Goal: Transaction & Acquisition: Purchase product/service

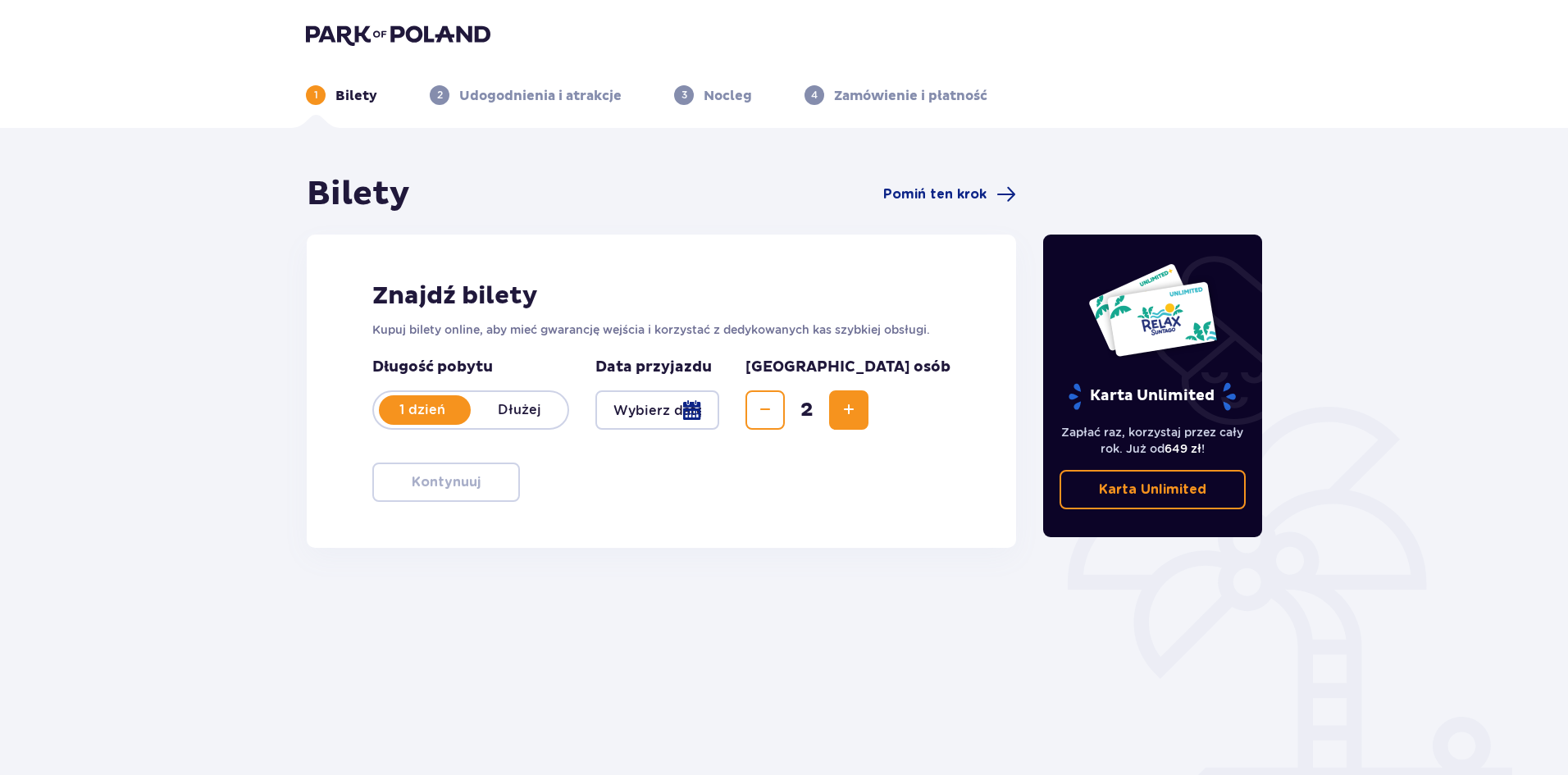
click at [450, 415] on p "1 dzień" at bounding box center [422, 410] width 96 height 18
click at [405, 423] on div "1 dzień Dłużej" at bounding box center [470, 410] width 197 height 40
click at [690, 404] on div at bounding box center [657, 410] width 124 height 40
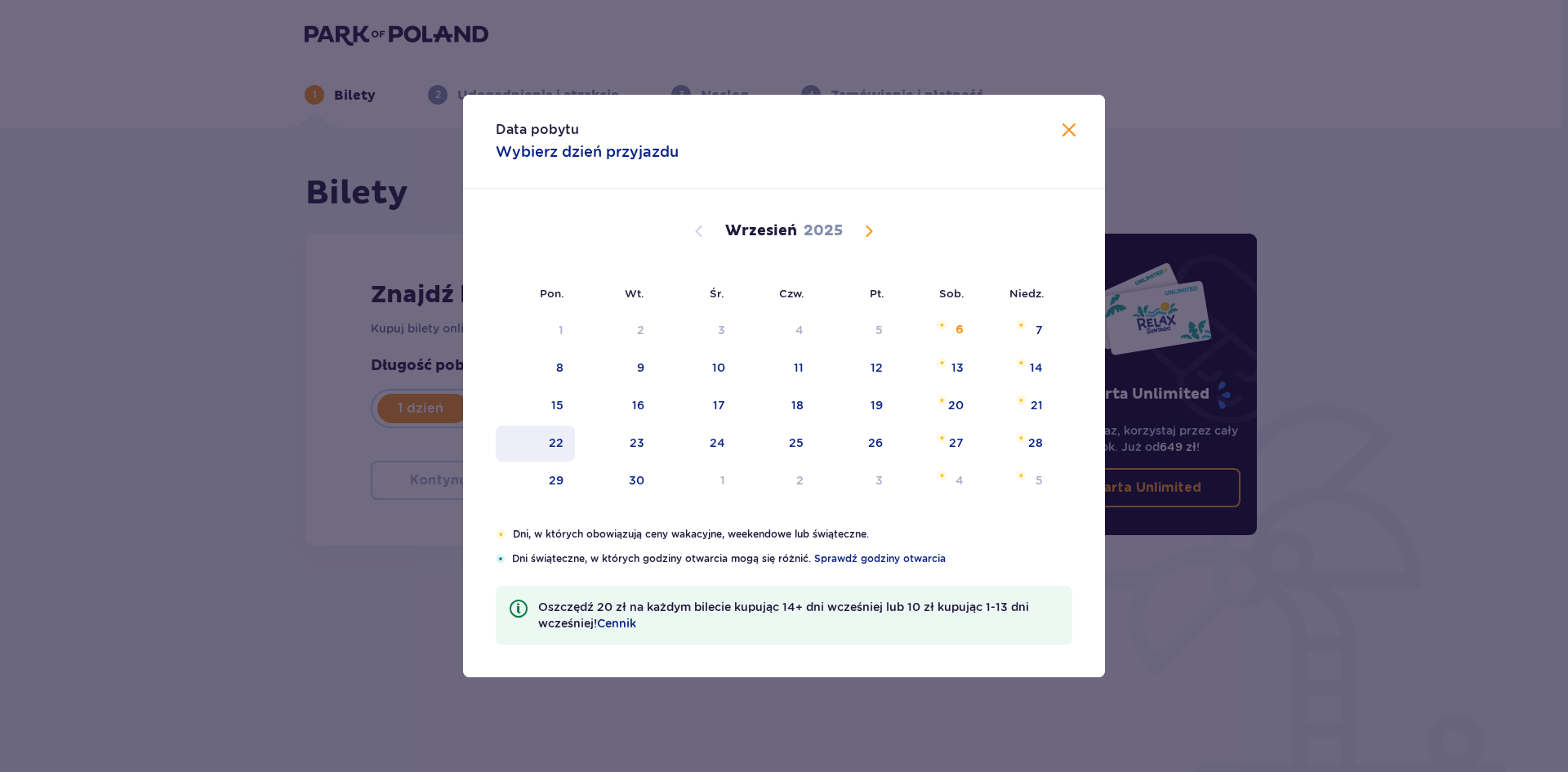
click at [569, 449] on div "22" at bounding box center [535, 444] width 80 height 36
type input "[DATE]"
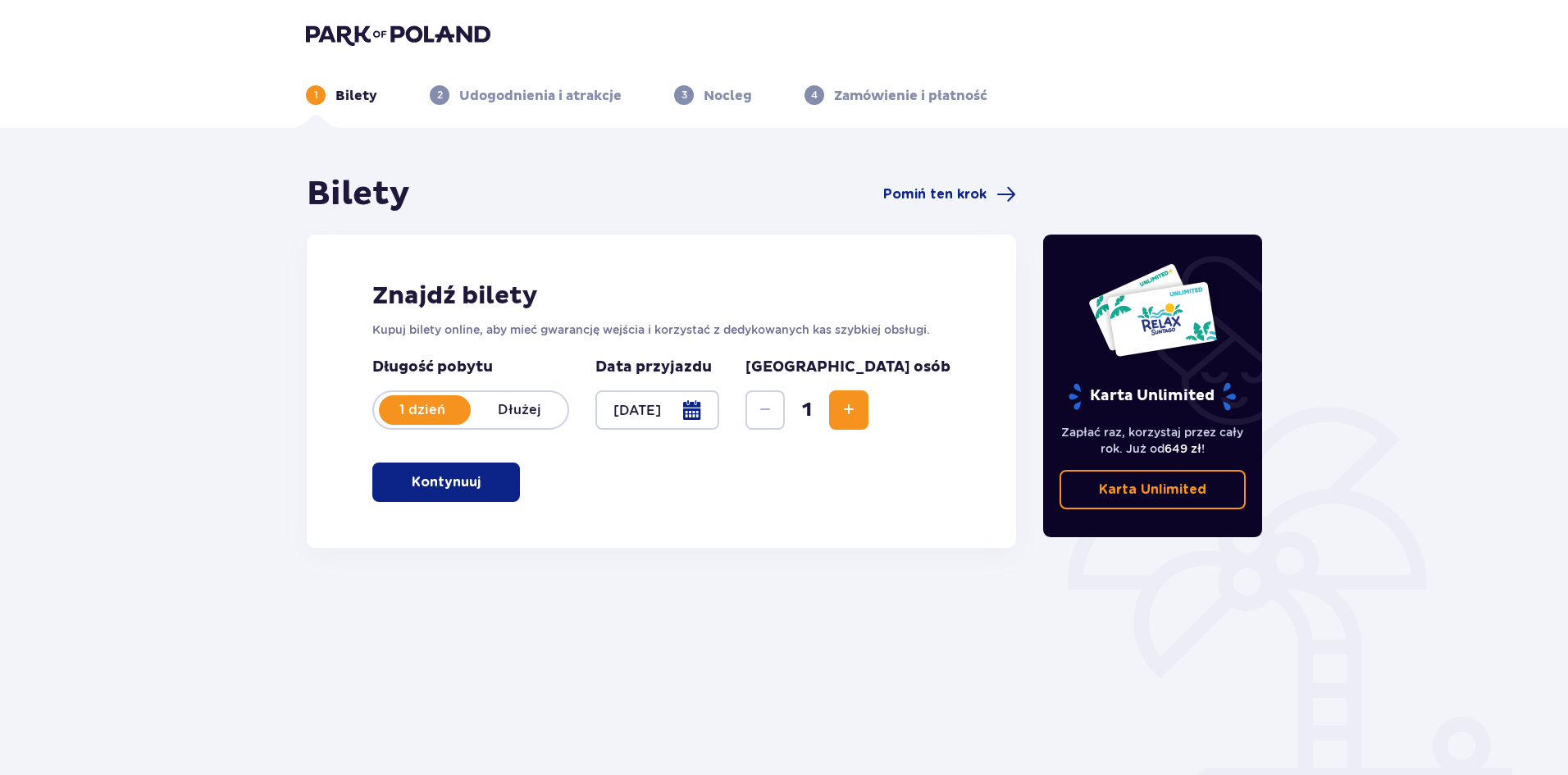
click at [476, 483] on span "button" at bounding box center [483, 482] width 20 height 20
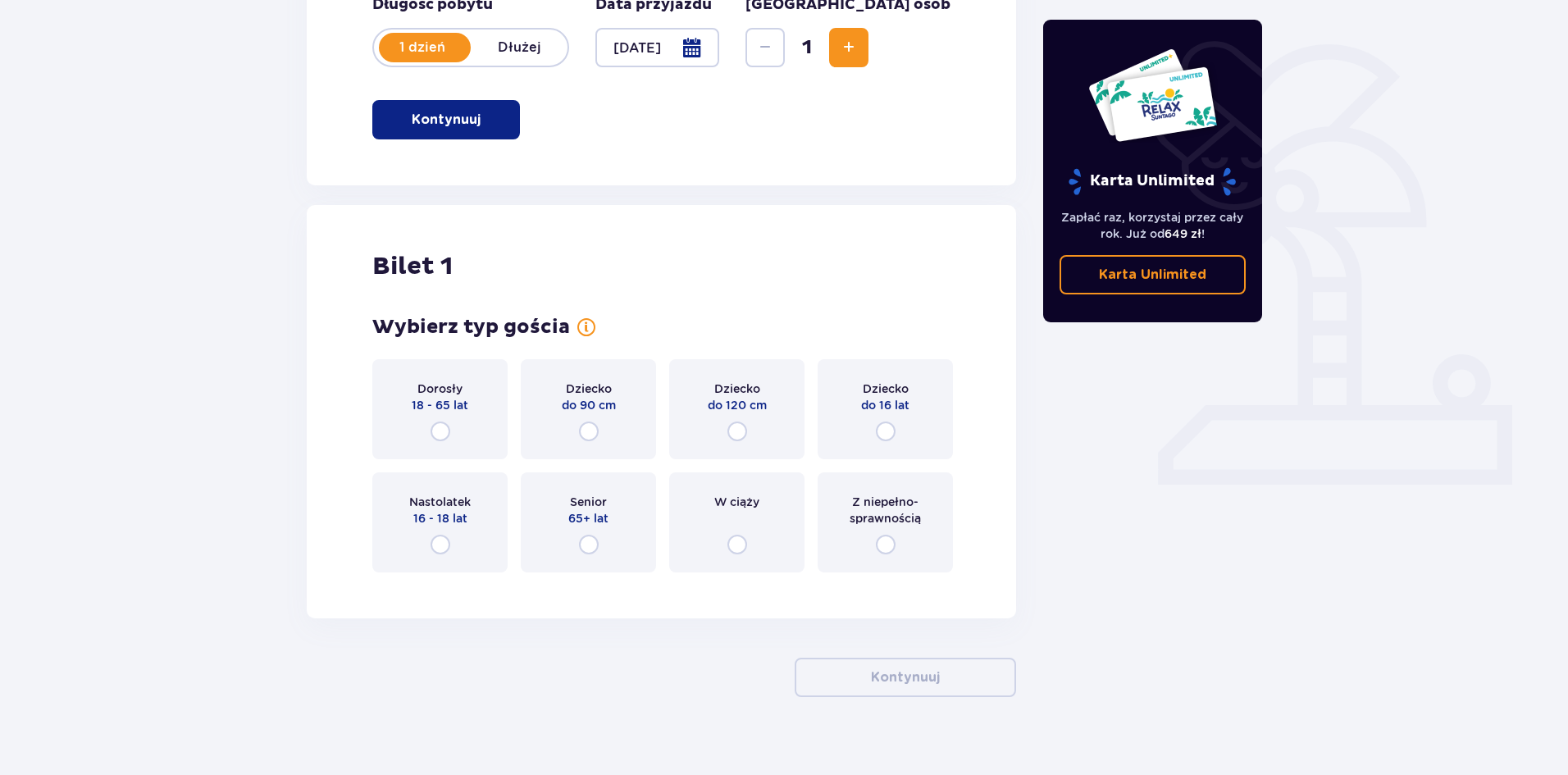
scroll to position [383, 0]
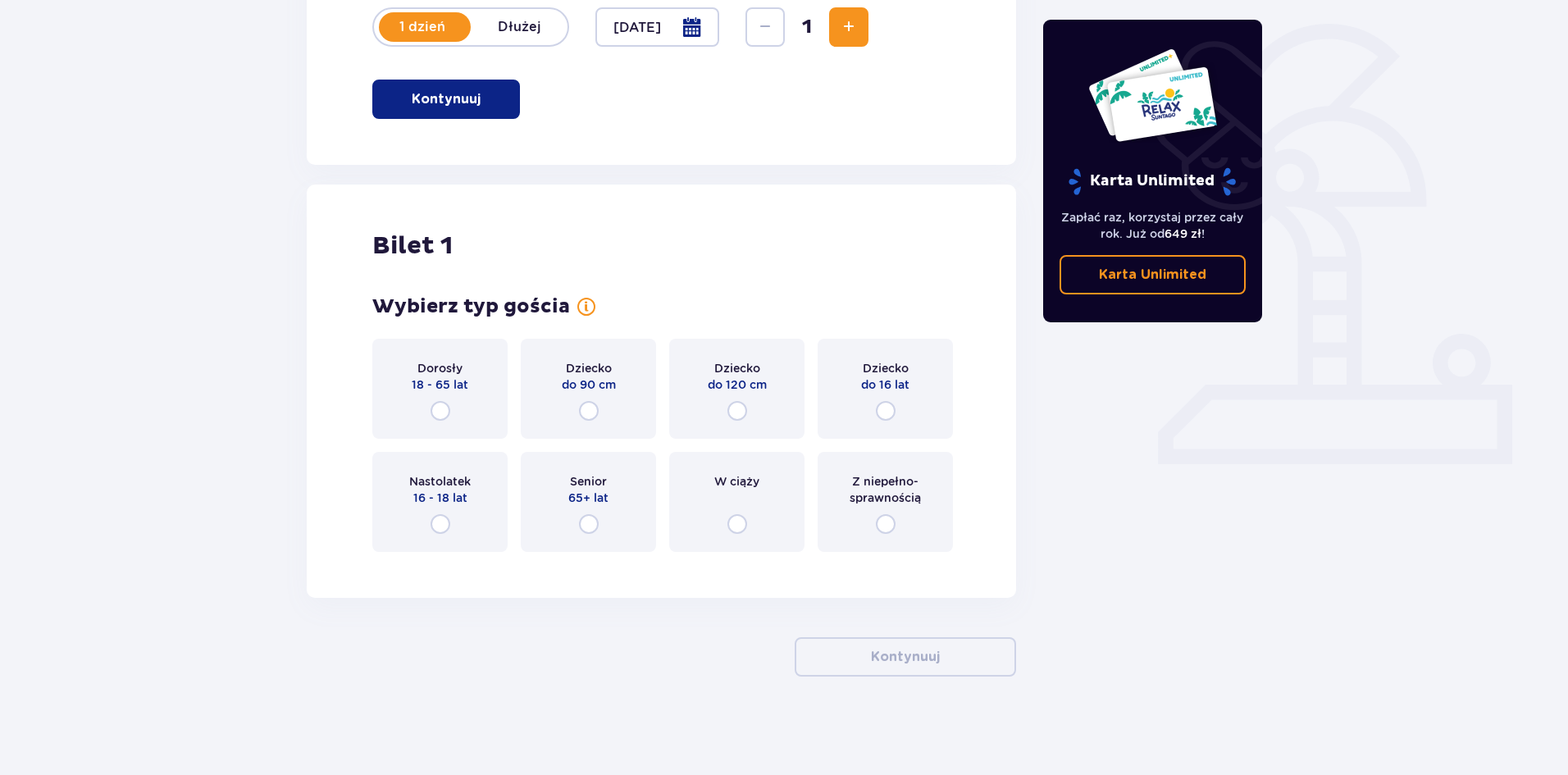
click at [868, 43] on button "Increase" at bounding box center [849, 27] width 40 height 40
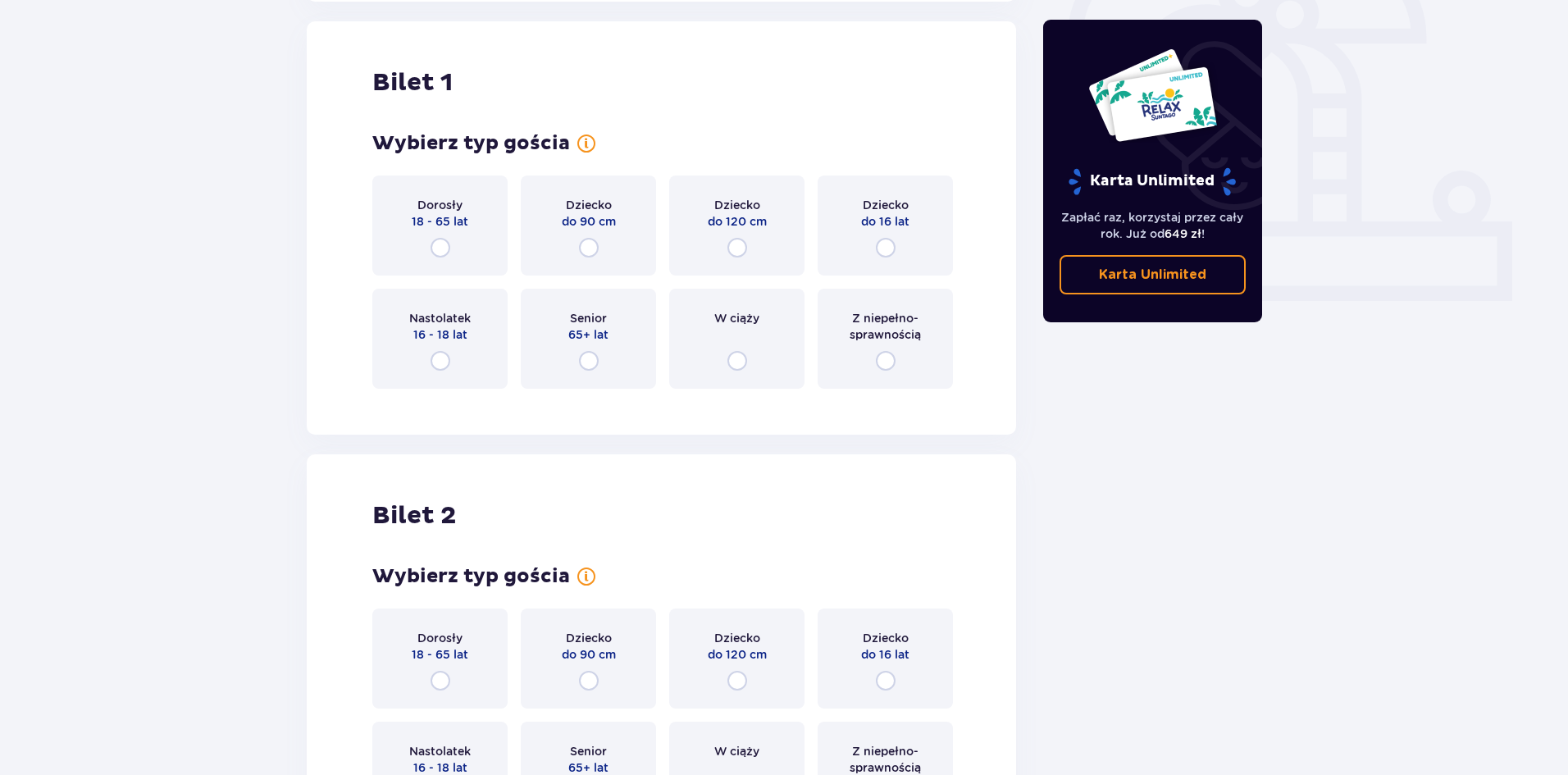
scroll to position [548, 0]
click at [445, 249] on input "radio" at bounding box center [441, 246] width 20 height 20
radio input "true"
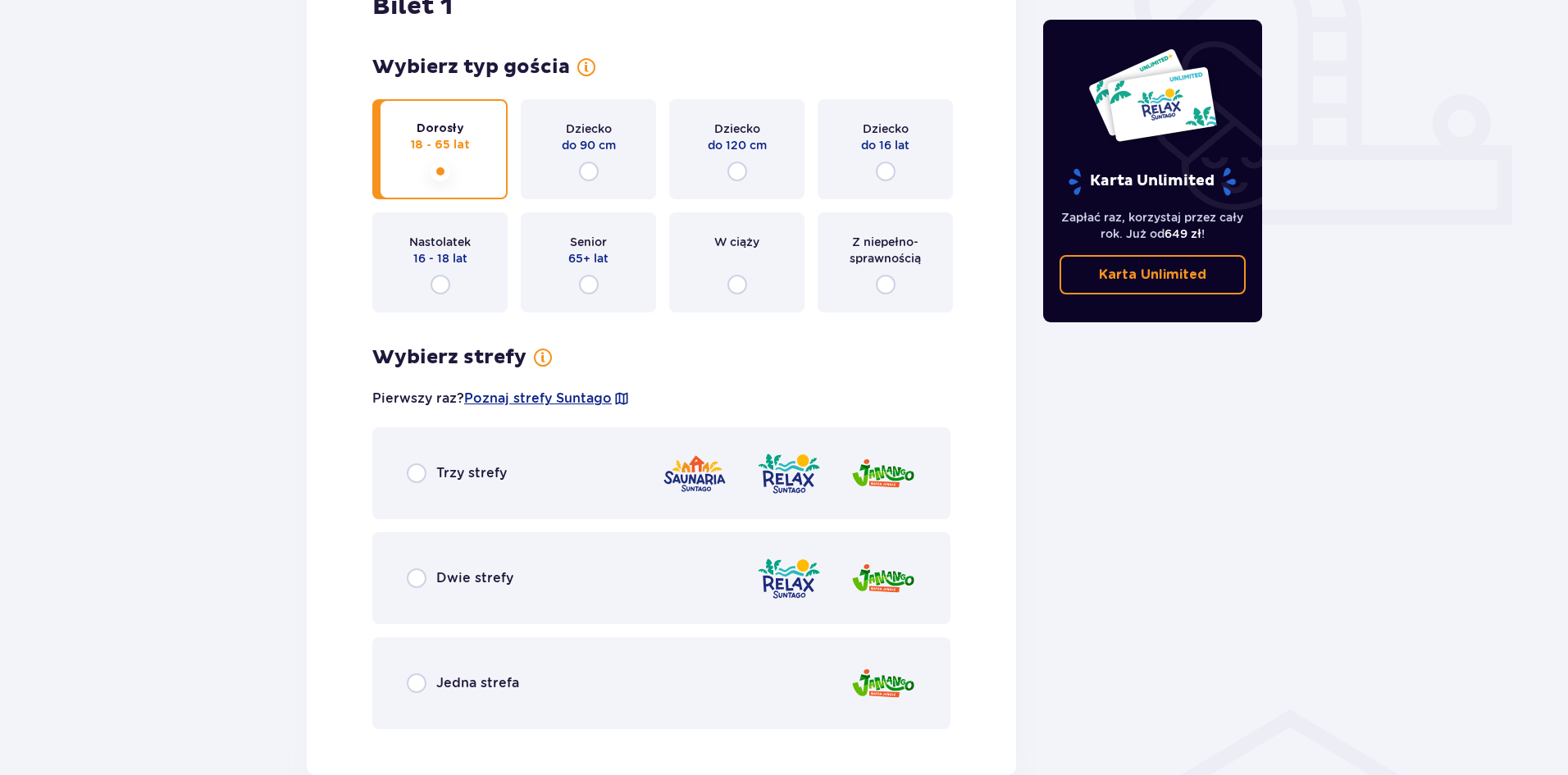
scroll to position [620, 0]
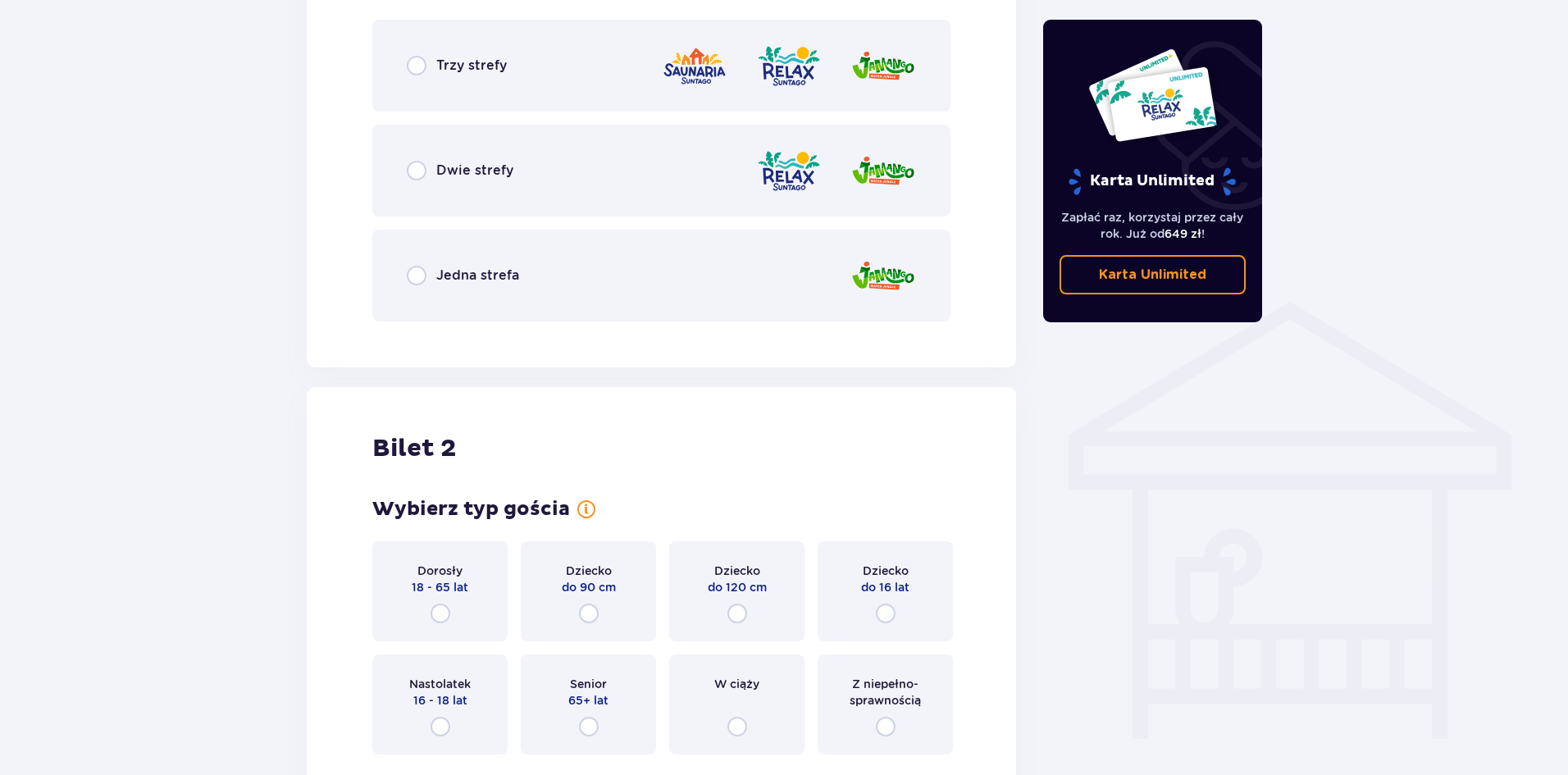
click at [446, 599] on div "Dorosły 18 - 65 lat" at bounding box center [440, 591] width 135 height 100
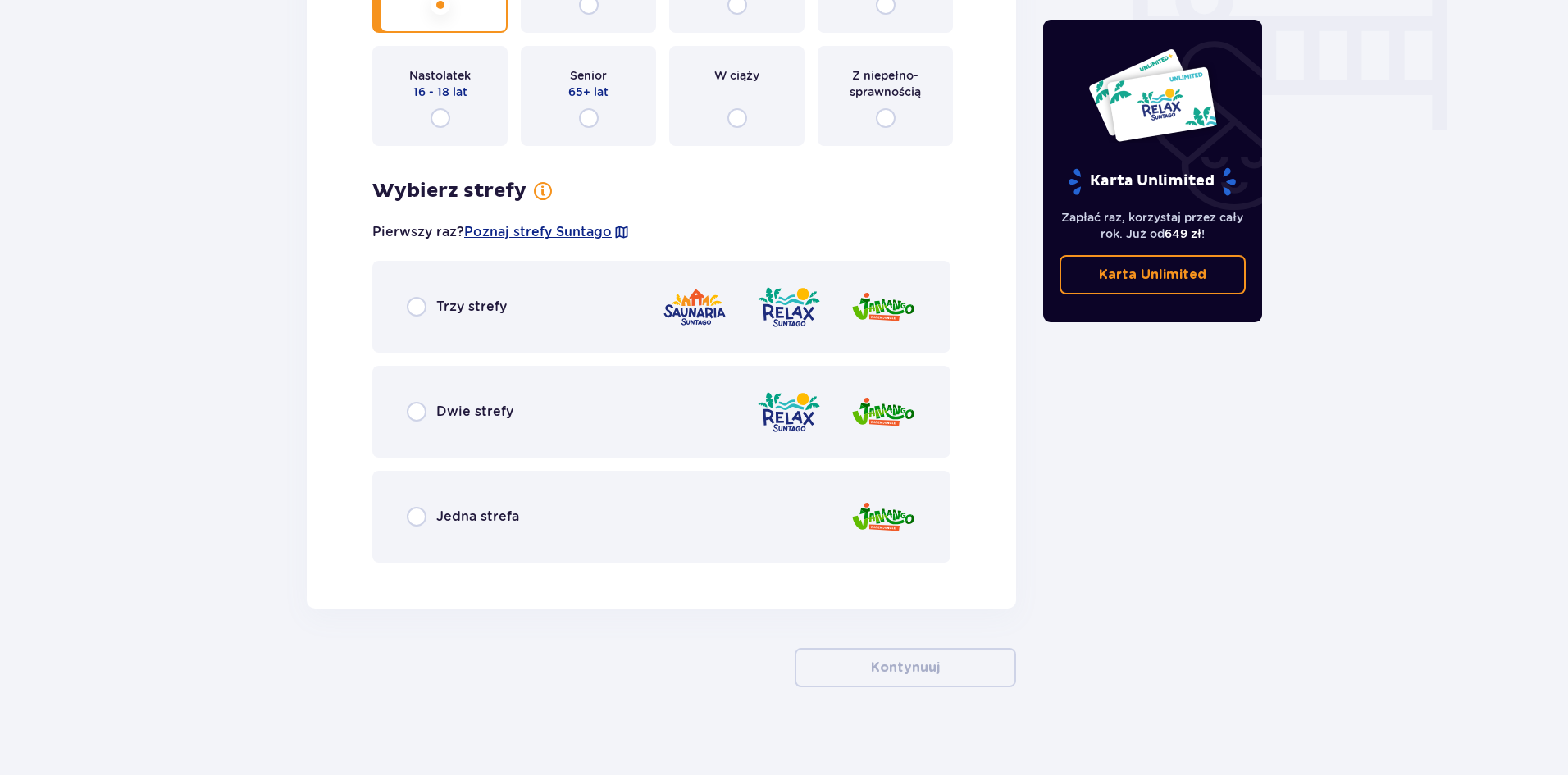
scroll to position [1649, 0]
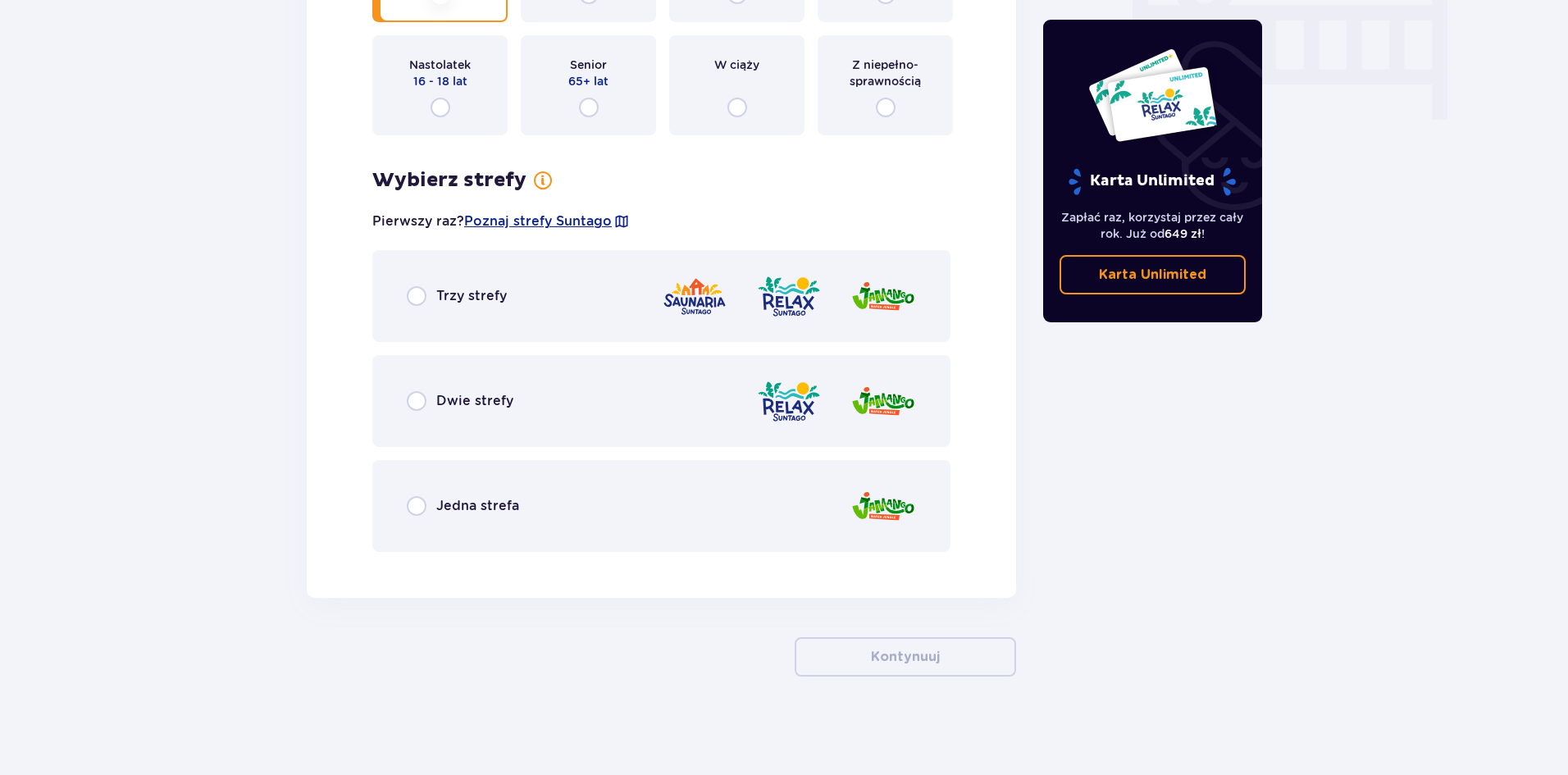
click at [404, 329] on div "Trzy strefy" at bounding box center [661, 296] width 578 height 92
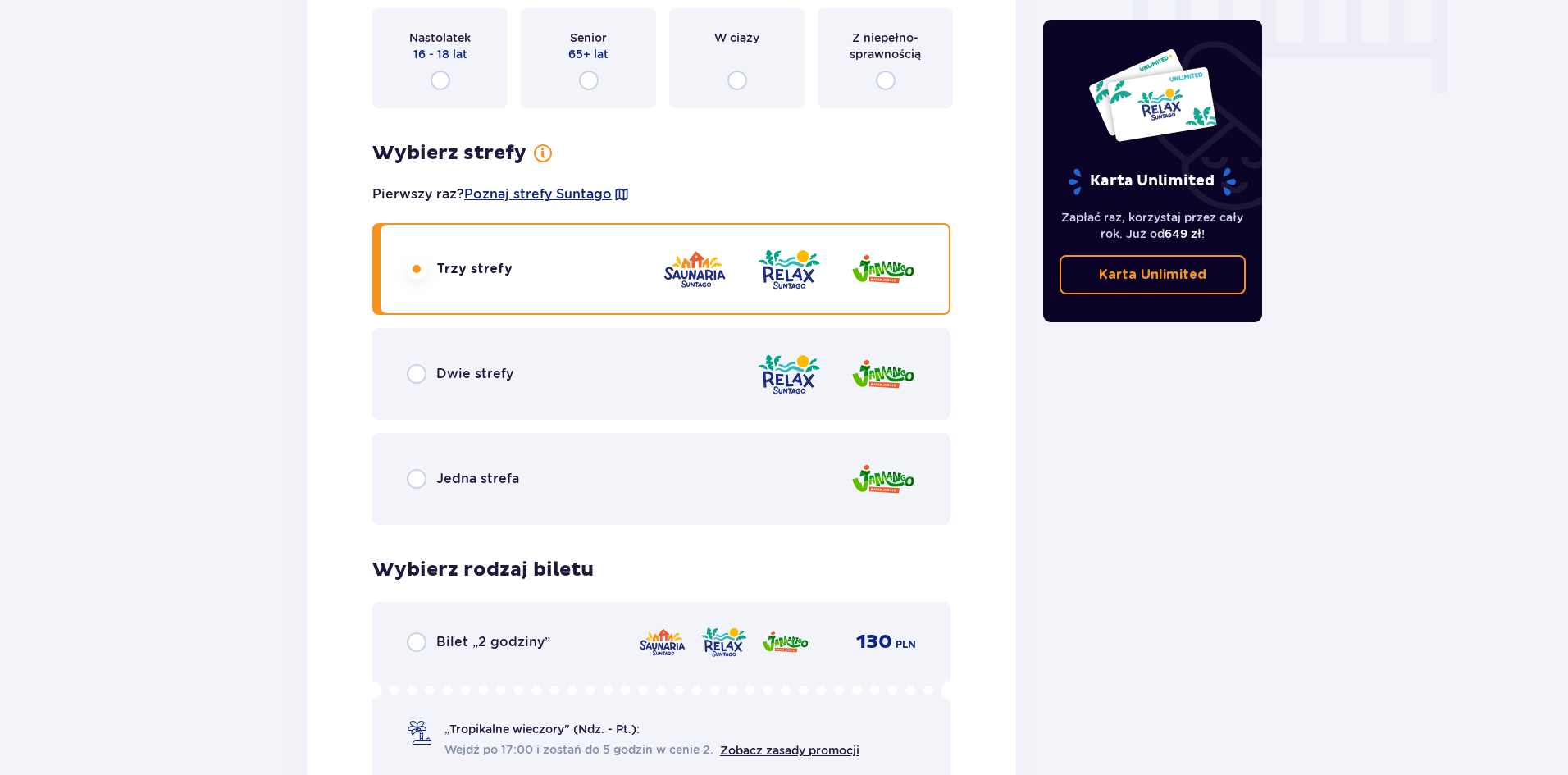
scroll to position [2038, 0]
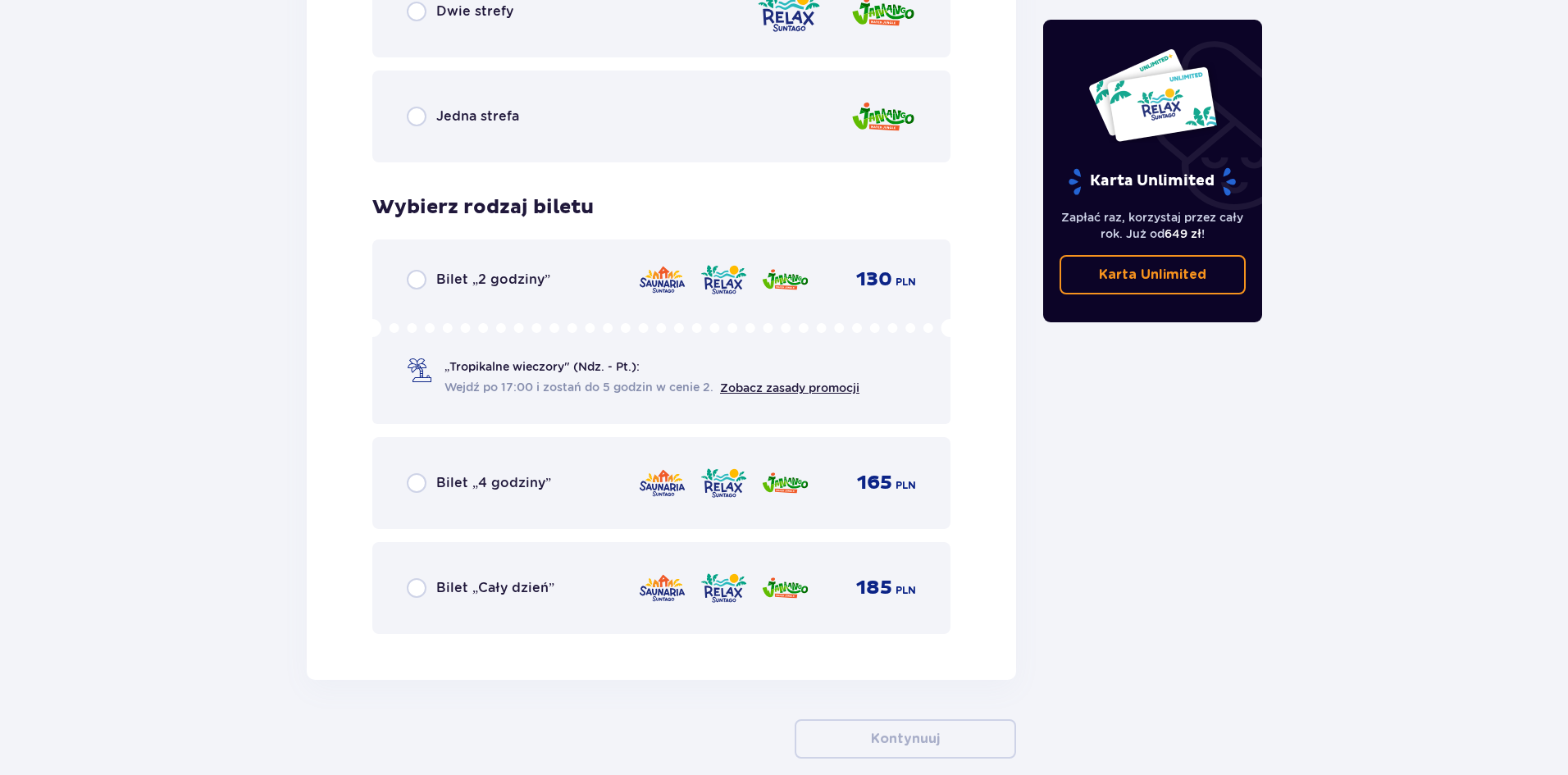
click at [427, 382] on span at bounding box center [419, 371] width 25 height 25
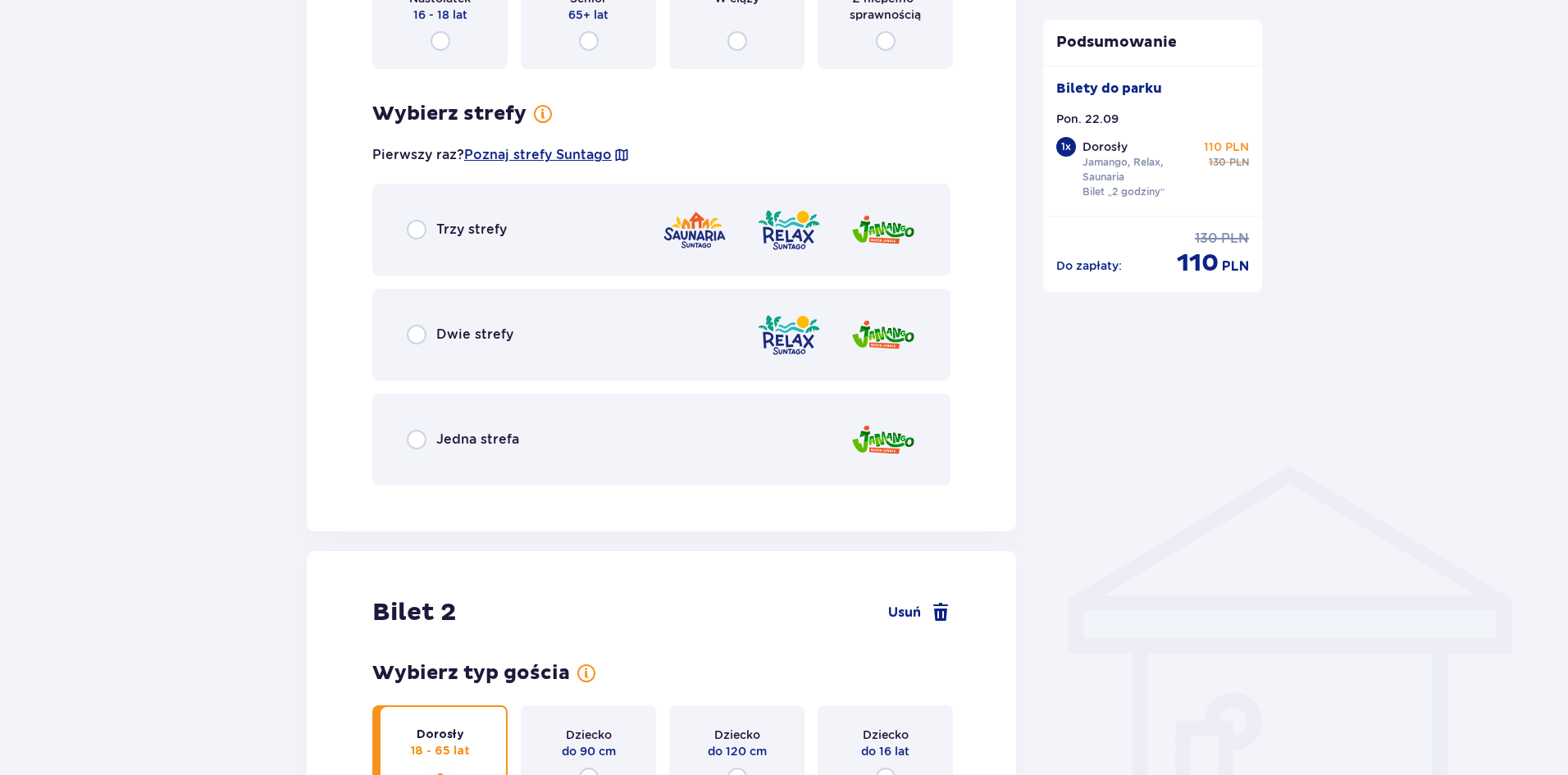
scroll to position [875, 0]
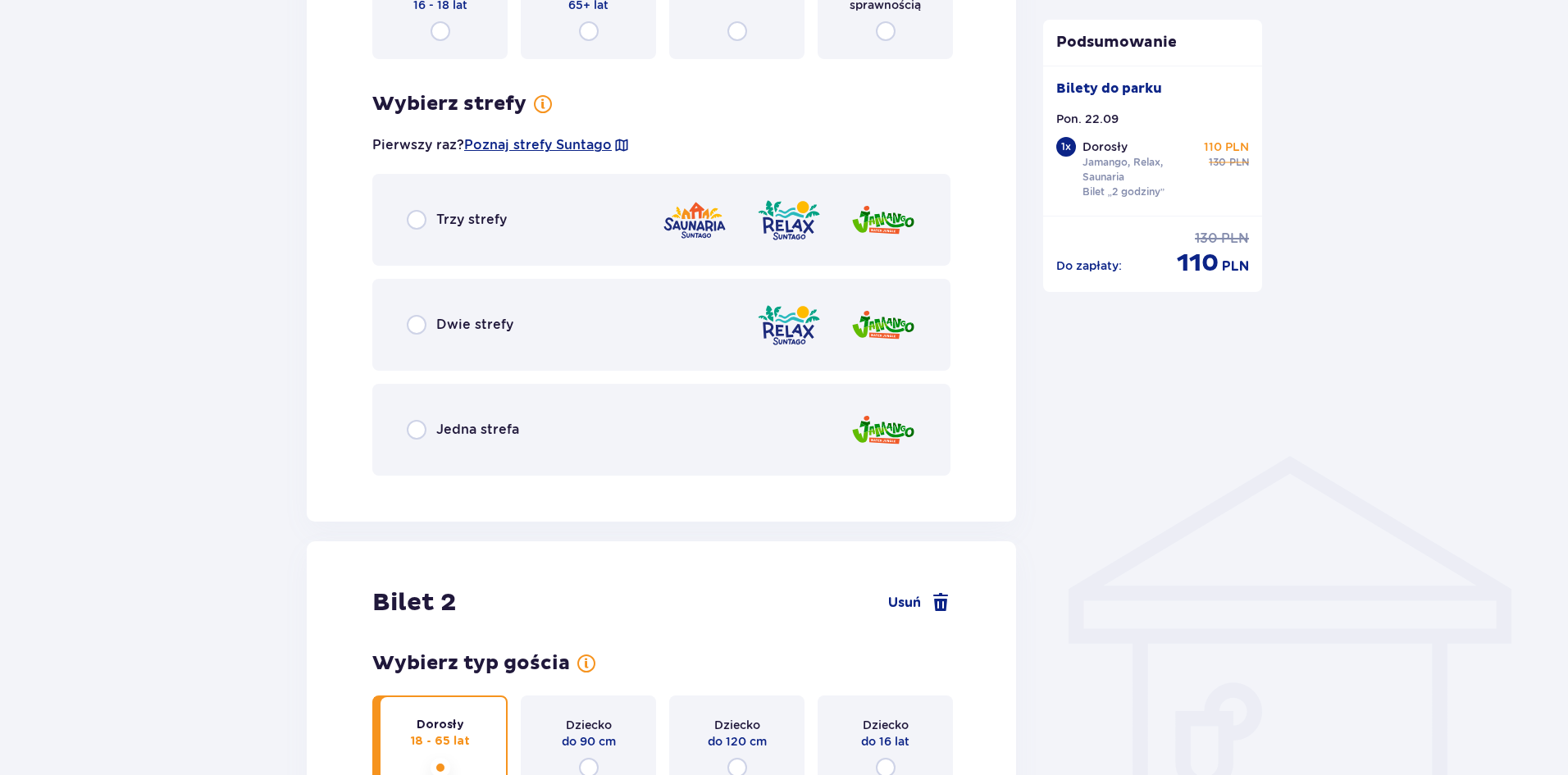
click at [406, 226] on div "Trzy strefy" at bounding box center [661, 220] width 578 height 92
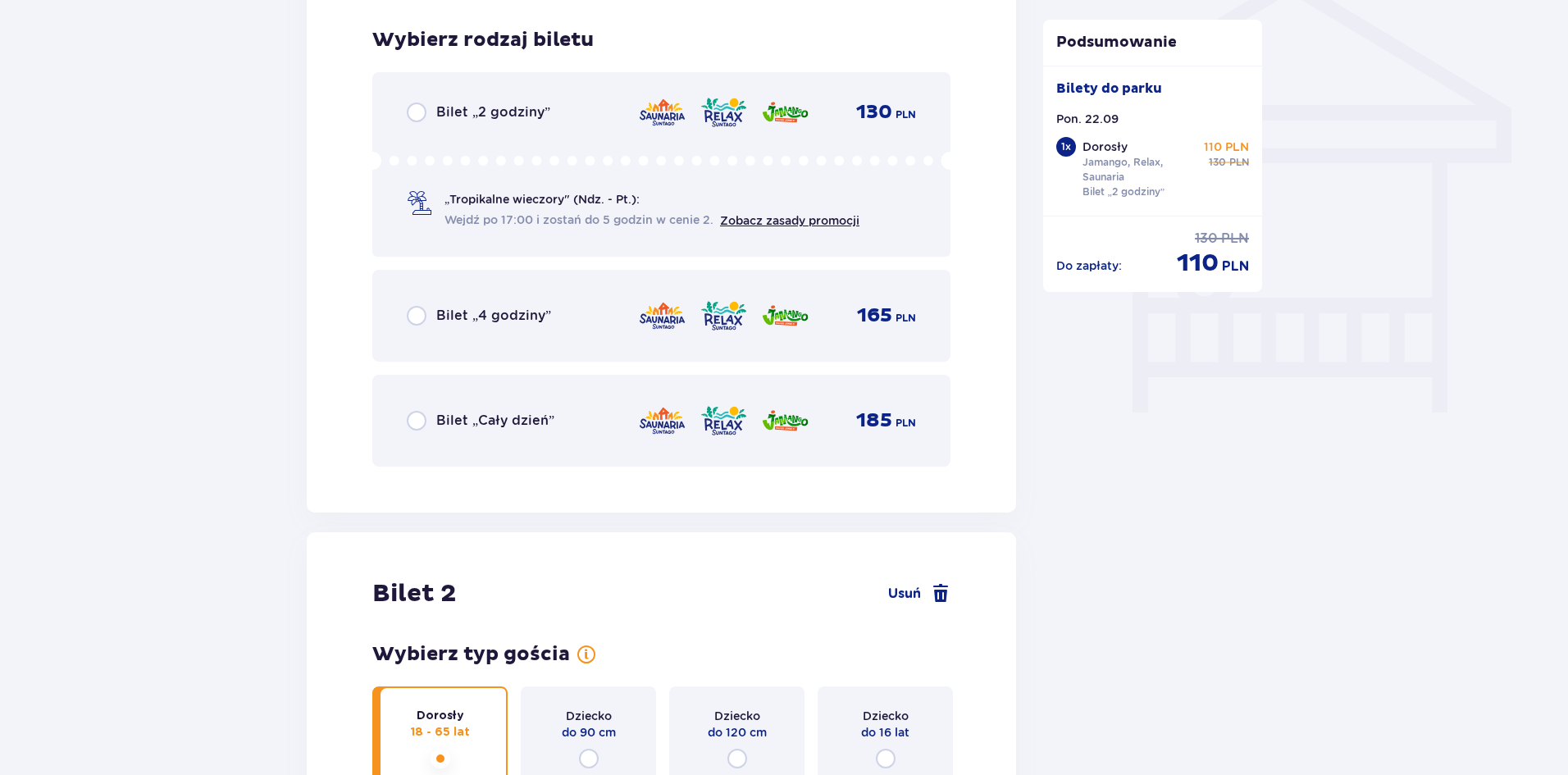
scroll to position [1365, 0]
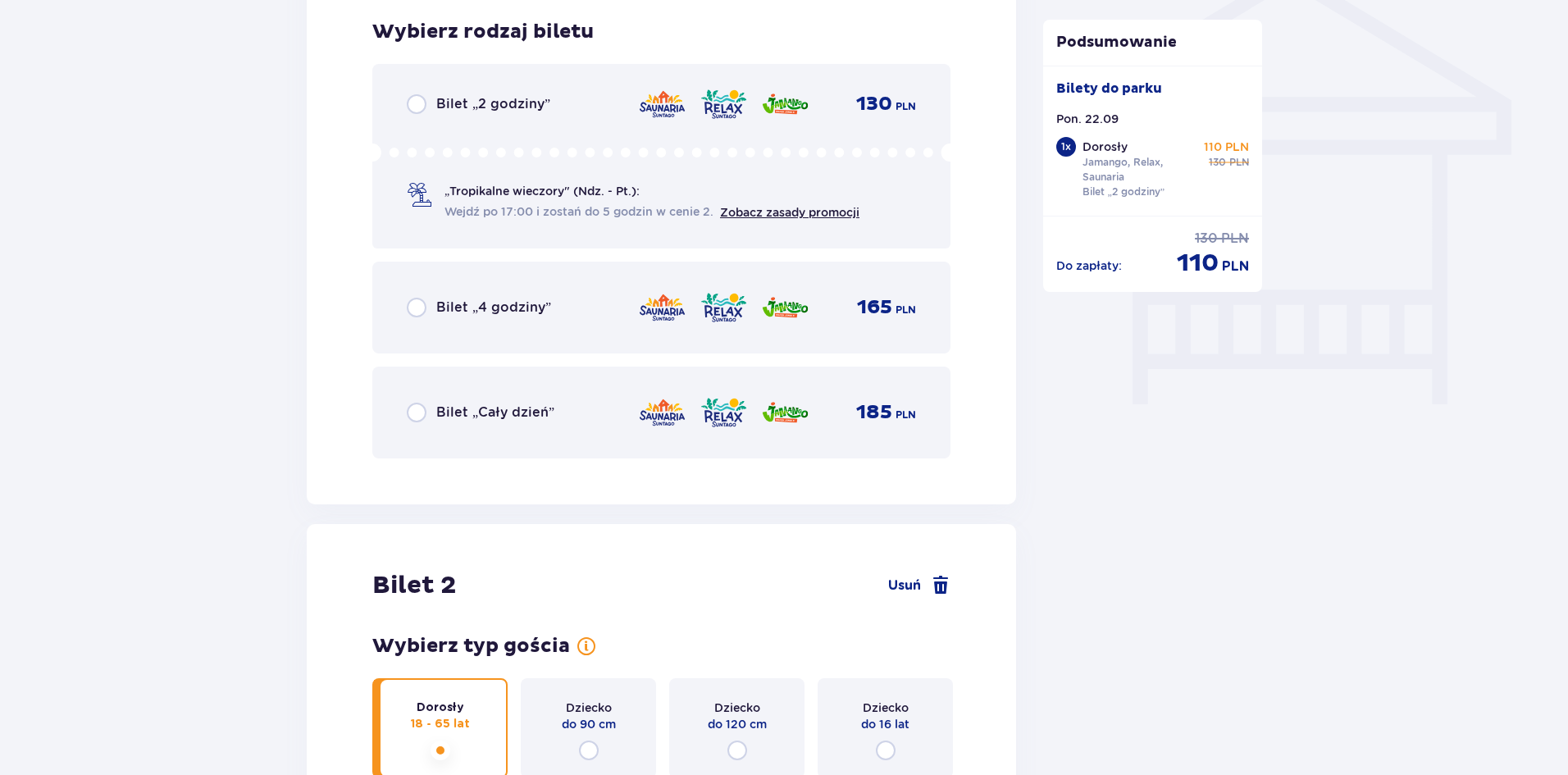
click at [464, 196] on p "„Tropikalne wieczory" (Ndz. - Pt.):" at bounding box center [542, 191] width 195 height 16
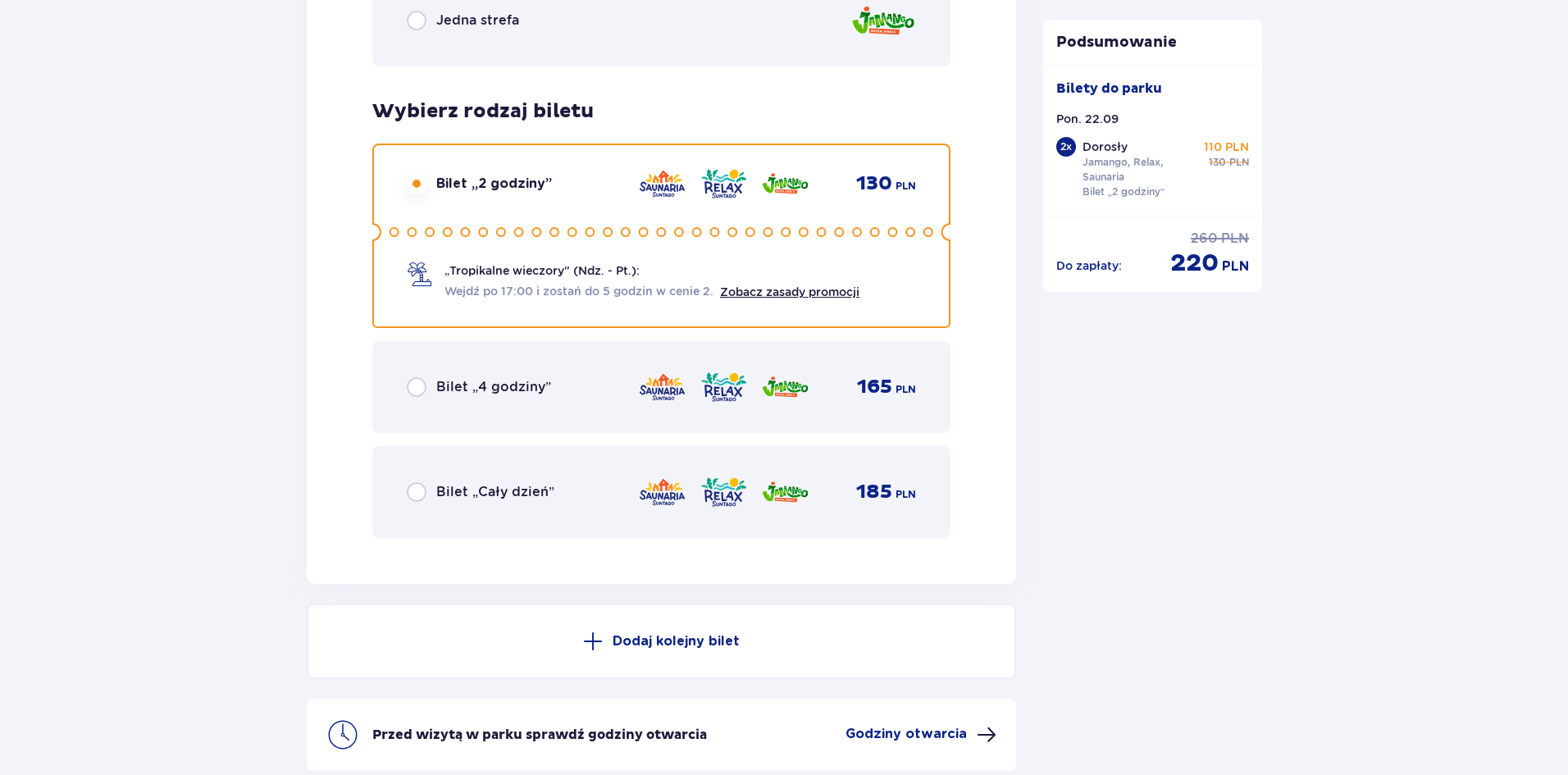
scroll to position [2595, 0]
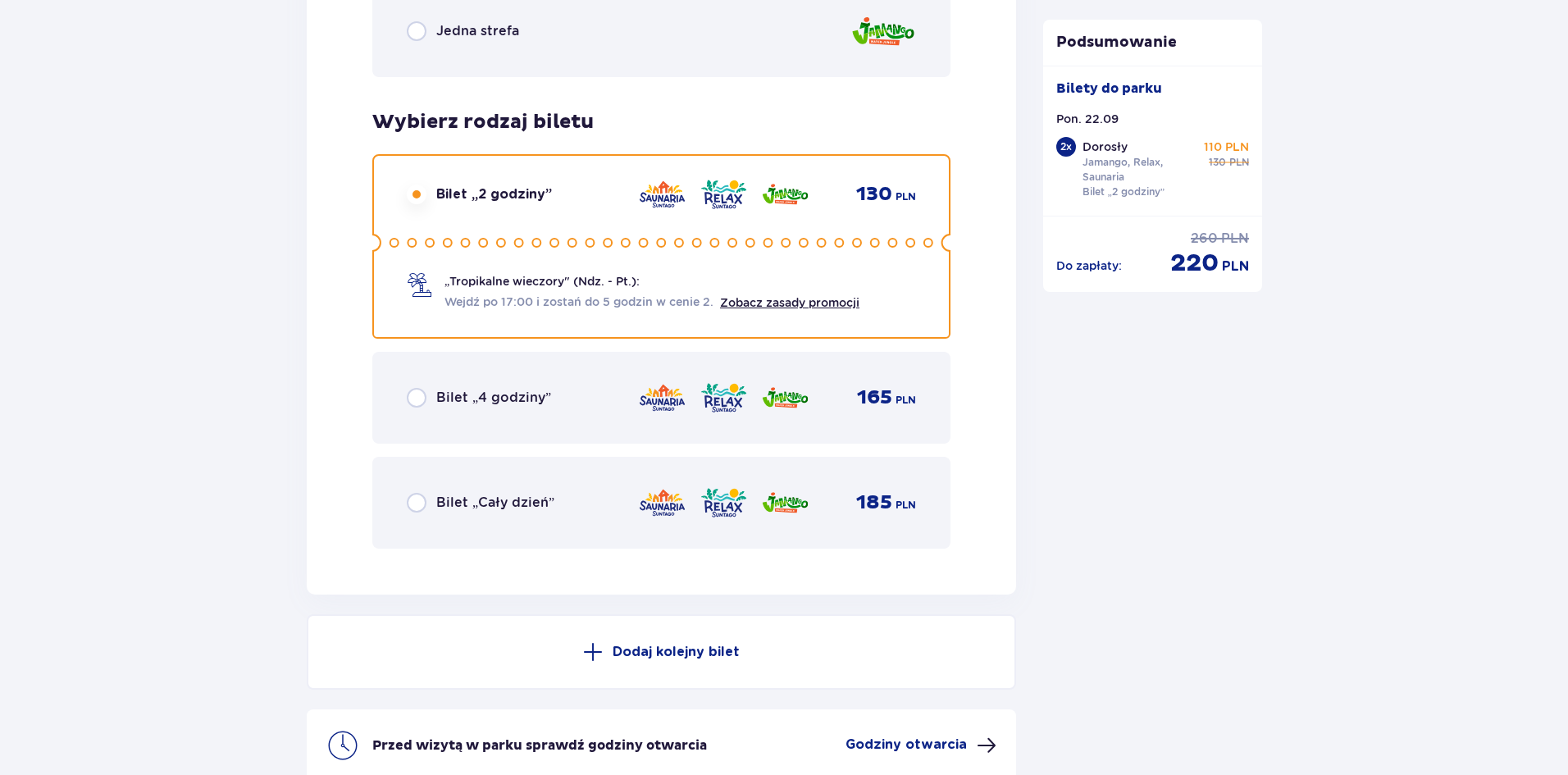
click at [538, 502] on p "Bilet „Cały dzień”" at bounding box center [495, 502] width 118 height 18
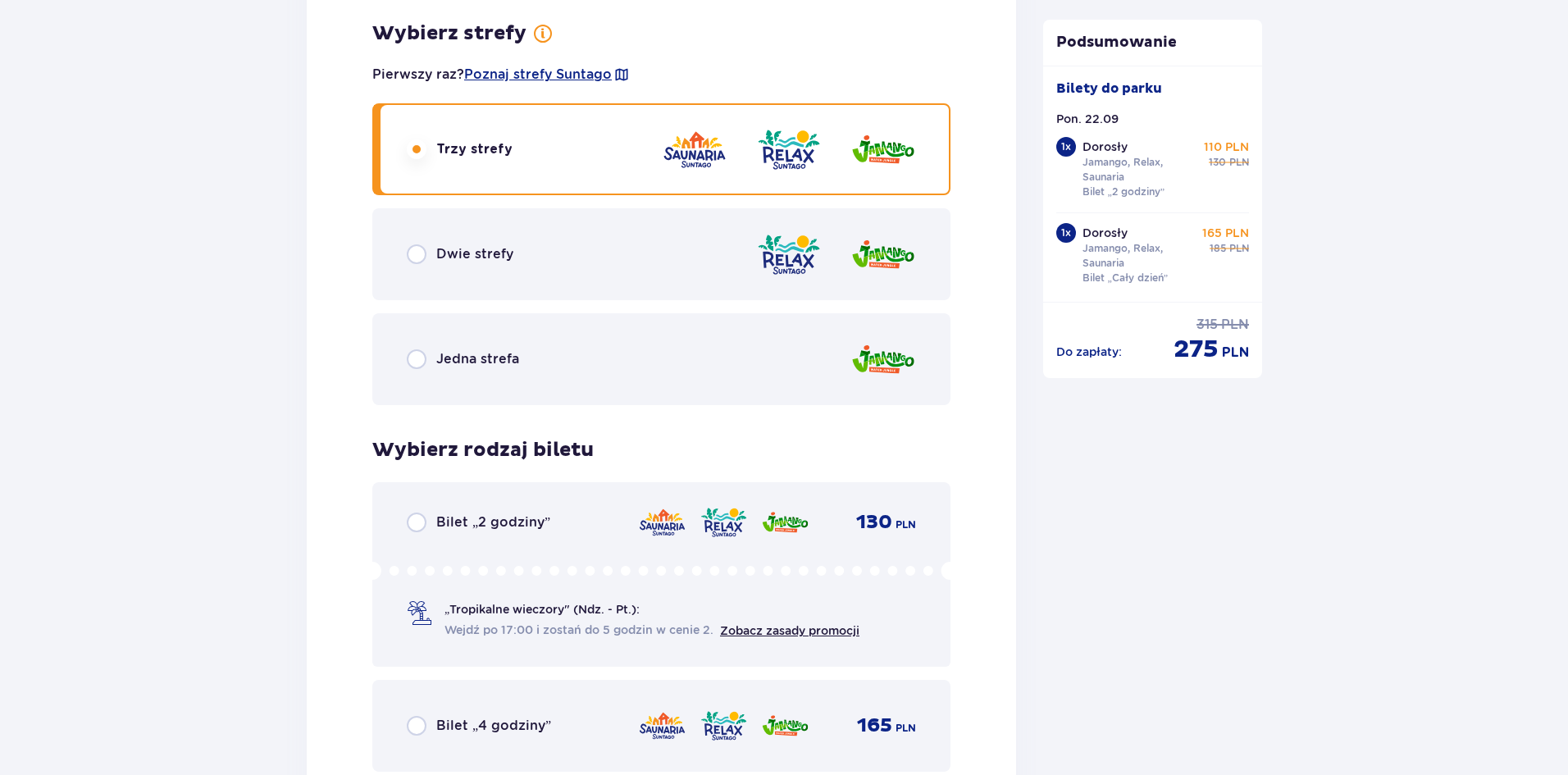
click at [564, 331] on div "Jedna strefa" at bounding box center [661, 359] width 578 height 92
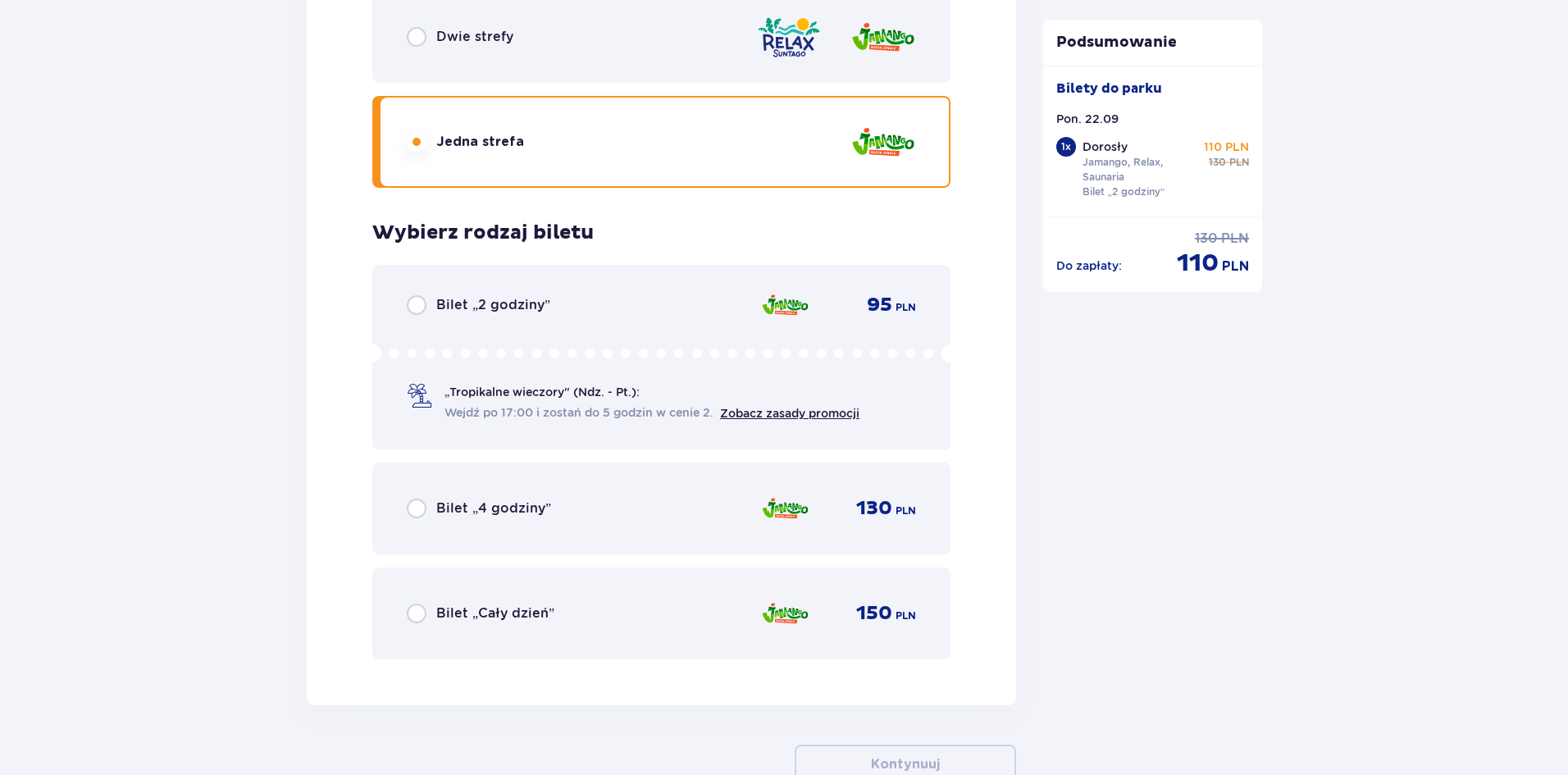
scroll to position [2360, 0]
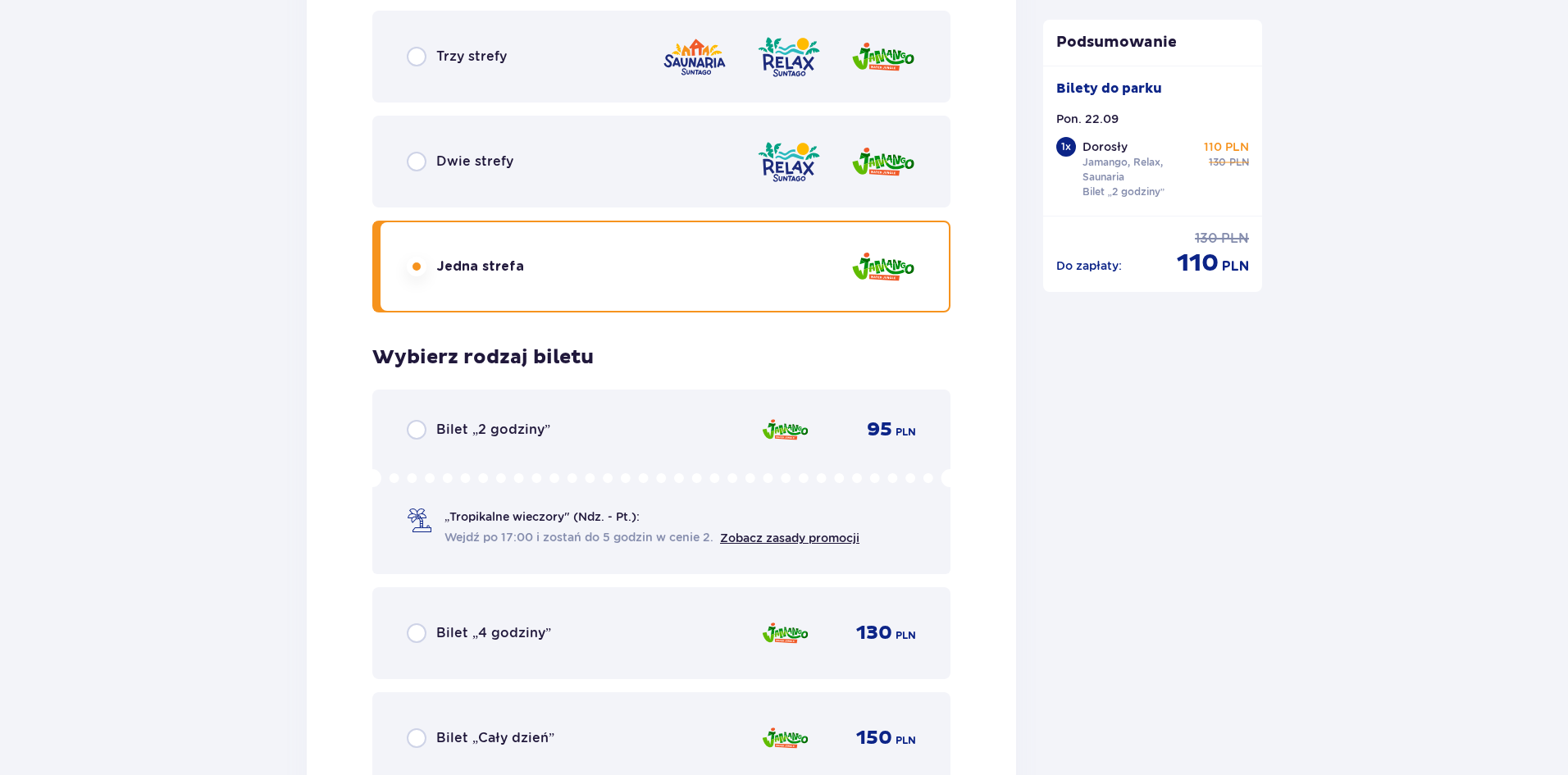
click at [507, 82] on div "Trzy strefy" at bounding box center [661, 57] width 578 height 92
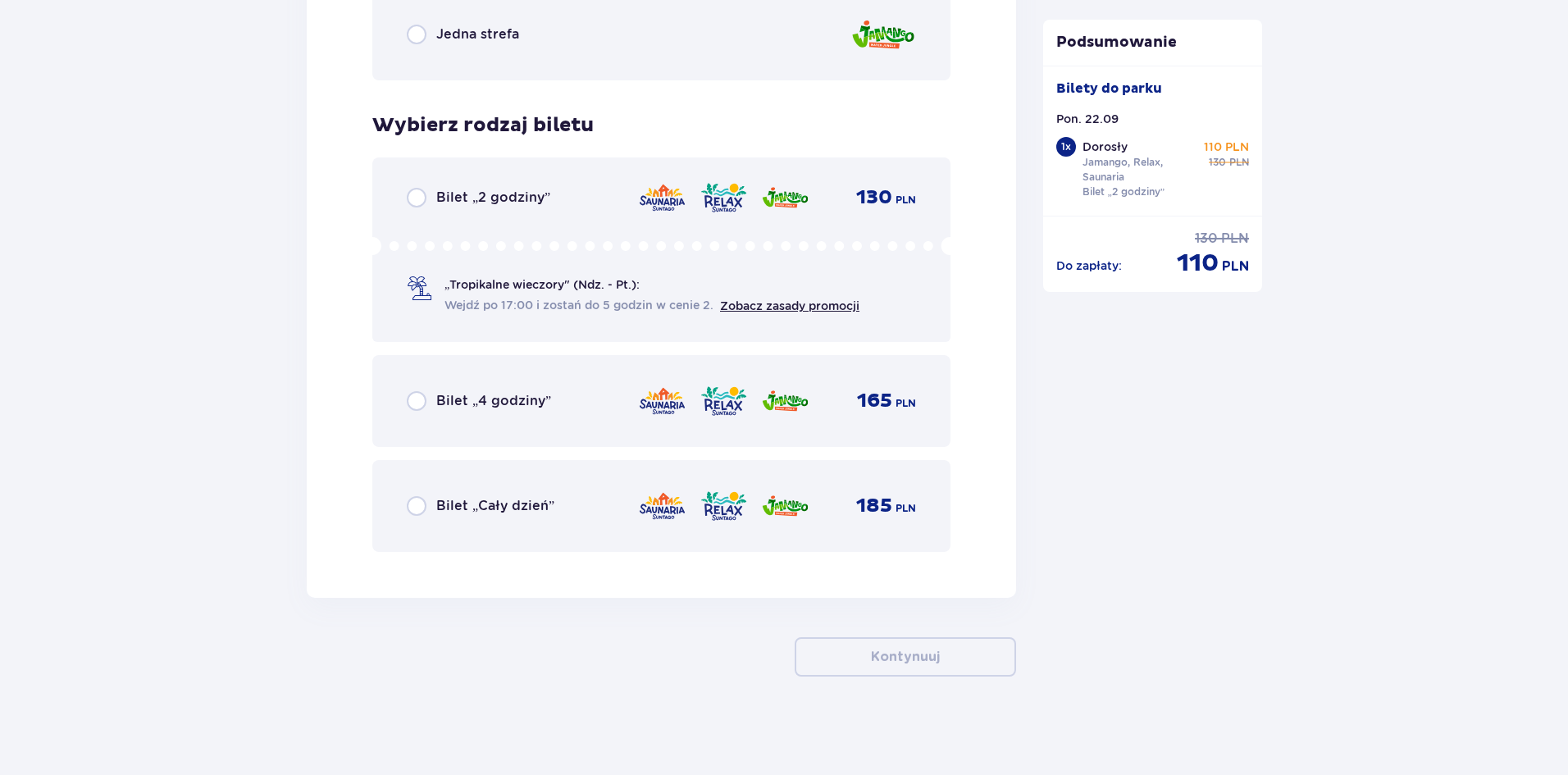
click at [526, 505] on p "Bilet „Cały dzień”" at bounding box center [495, 506] width 118 height 18
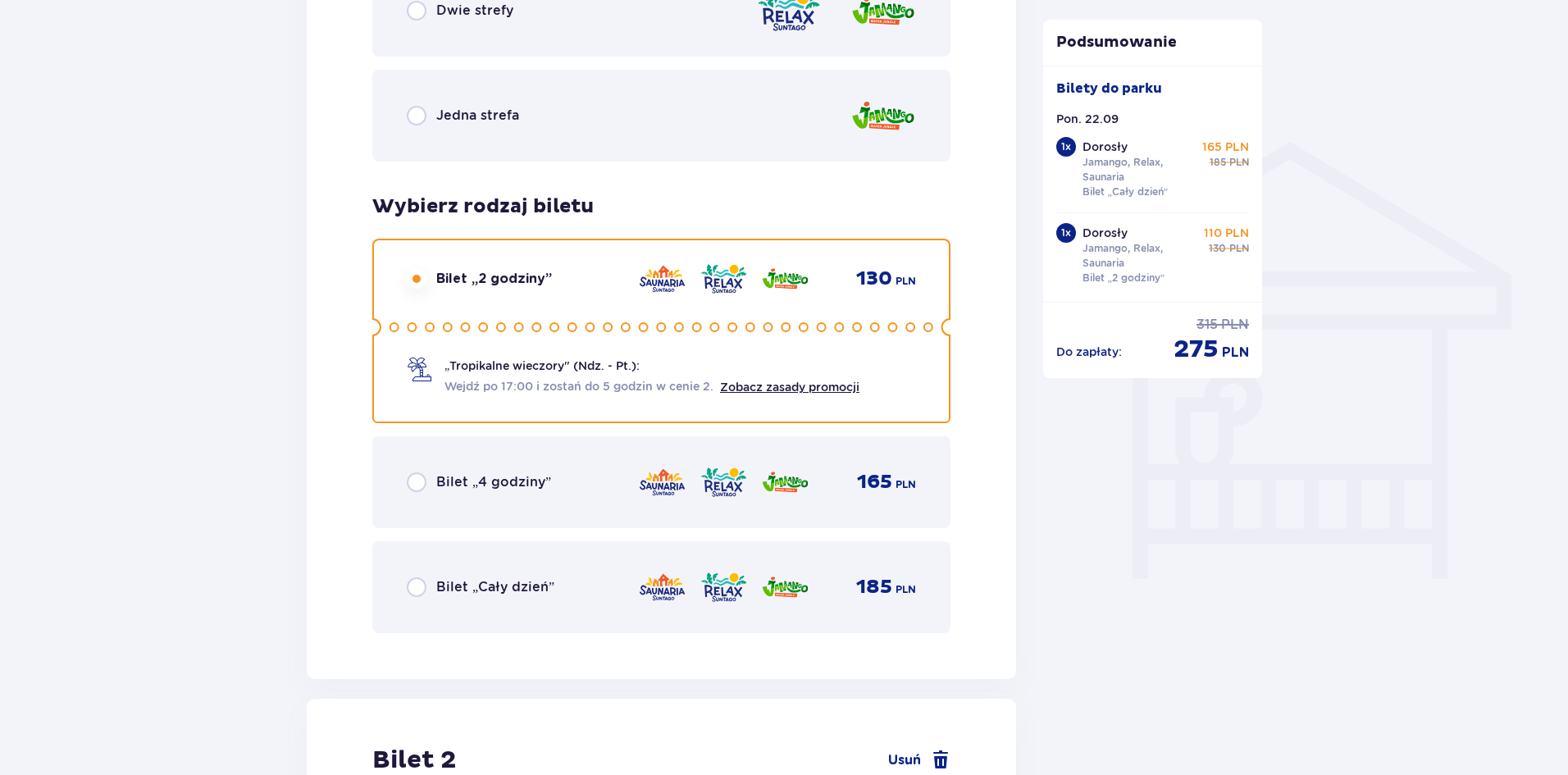
scroll to position [1189, 0]
click at [517, 586] on p "Bilet „Cały dzień”" at bounding box center [495, 588] width 118 height 18
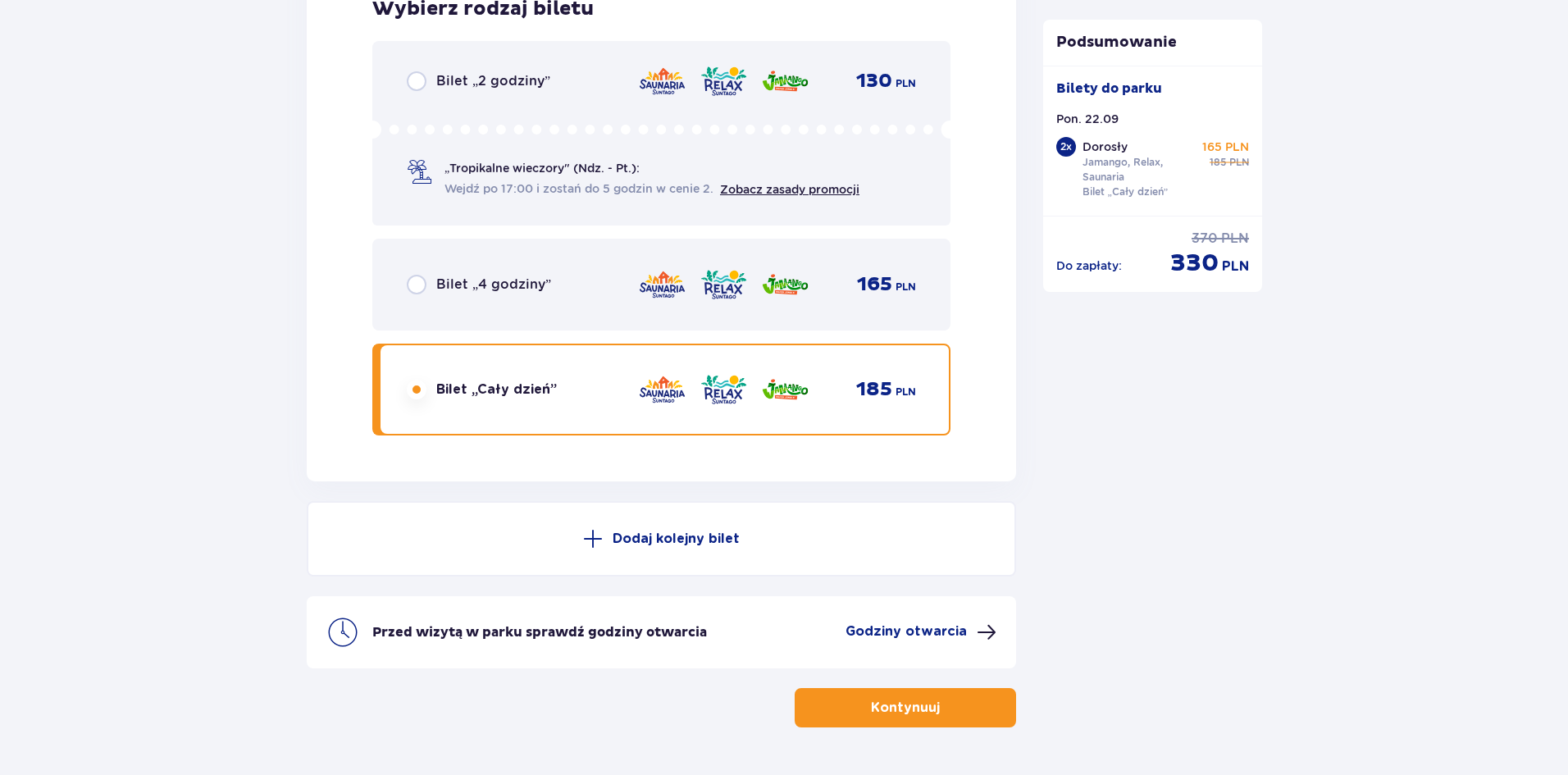
scroll to position [2759, 0]
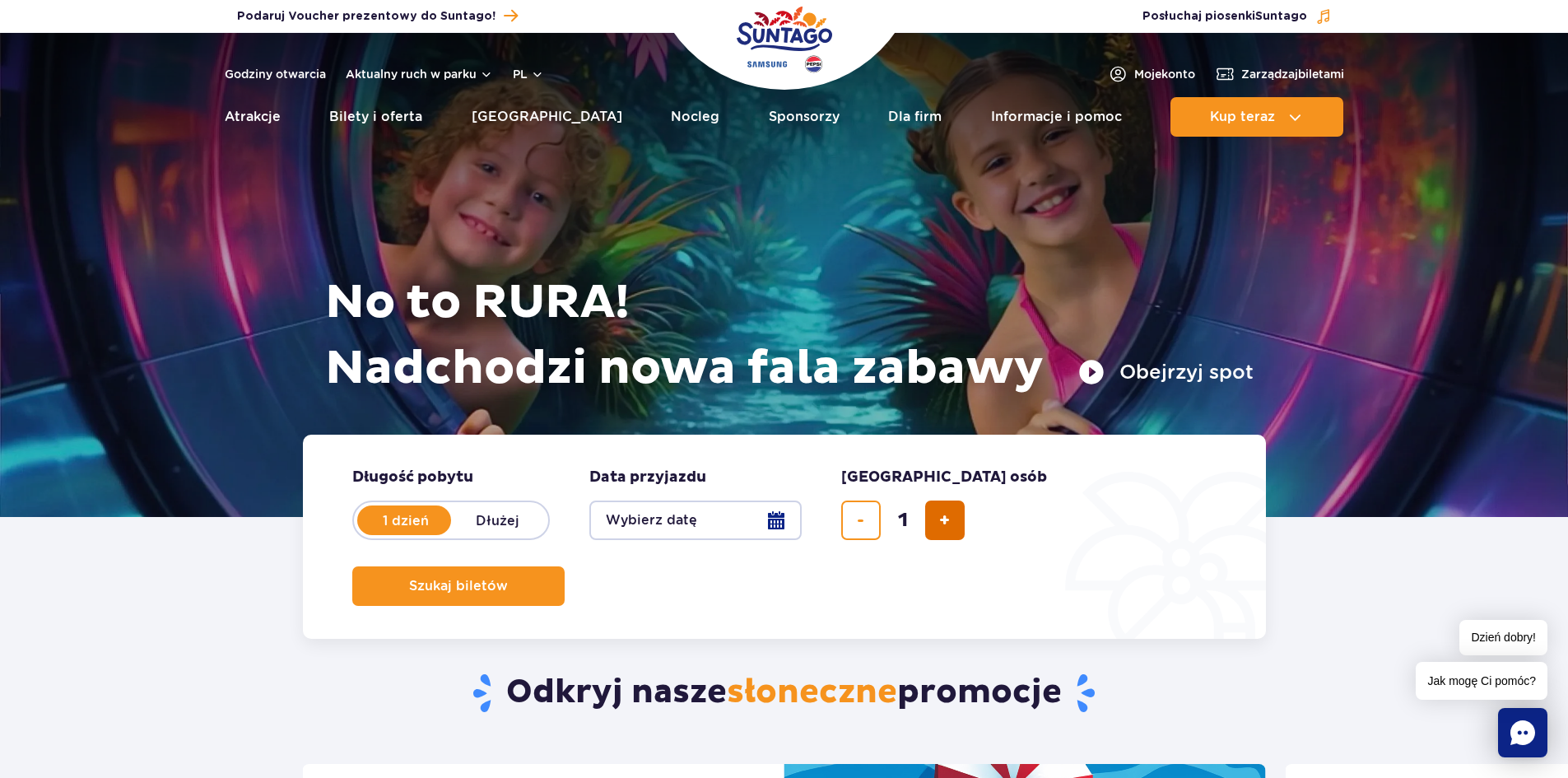
click at [947, 520] on span "dodaj bilet" at bounding box center [944, 520] width 11 height 0
type input "2"
click at [760, 523] on button "Wybierz datę" at bounding box center [695, 520] width 212 height 40
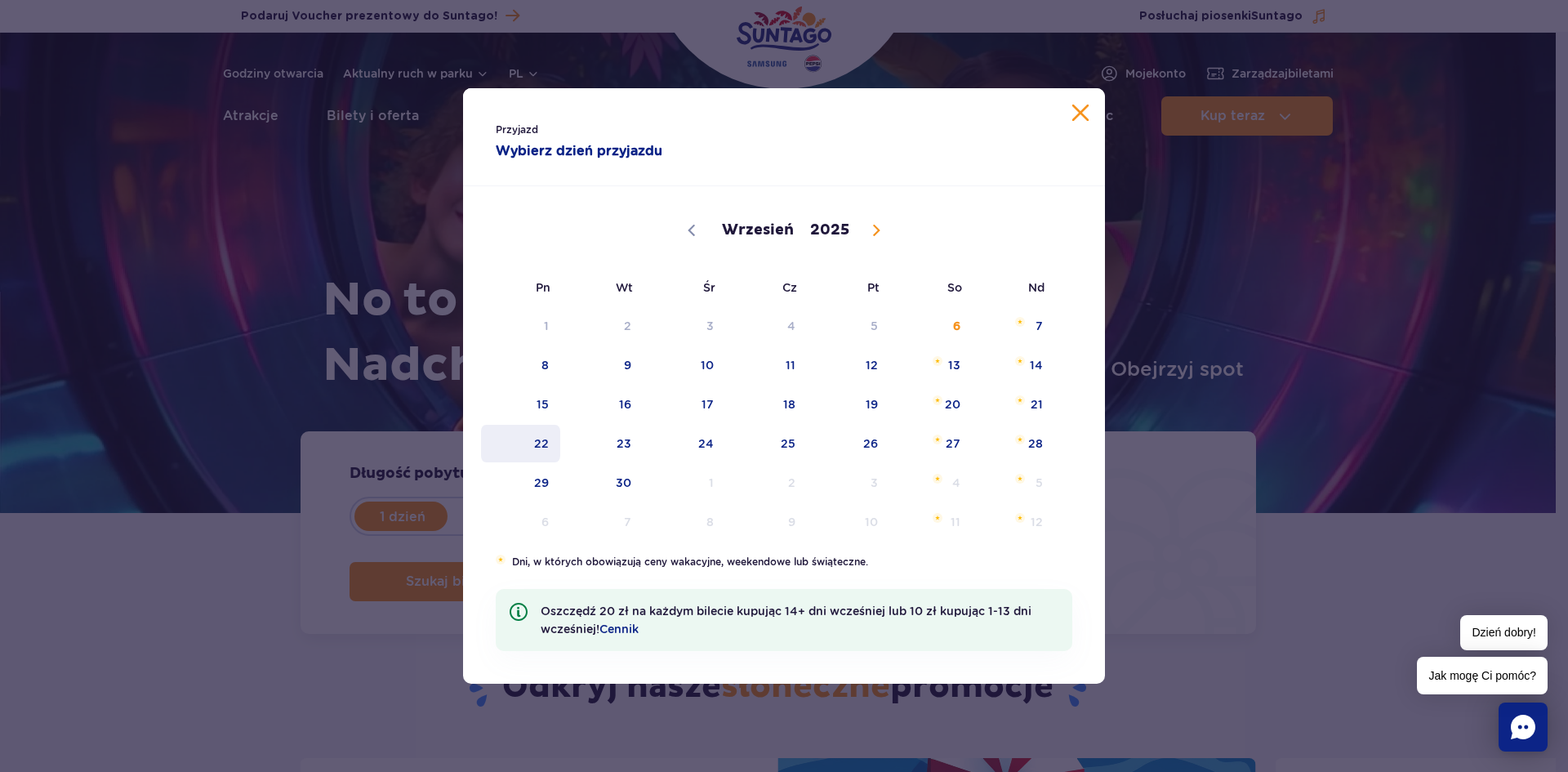
click at [555, 427] on span "22" at bounding box center [520, 444] width 83 height 38
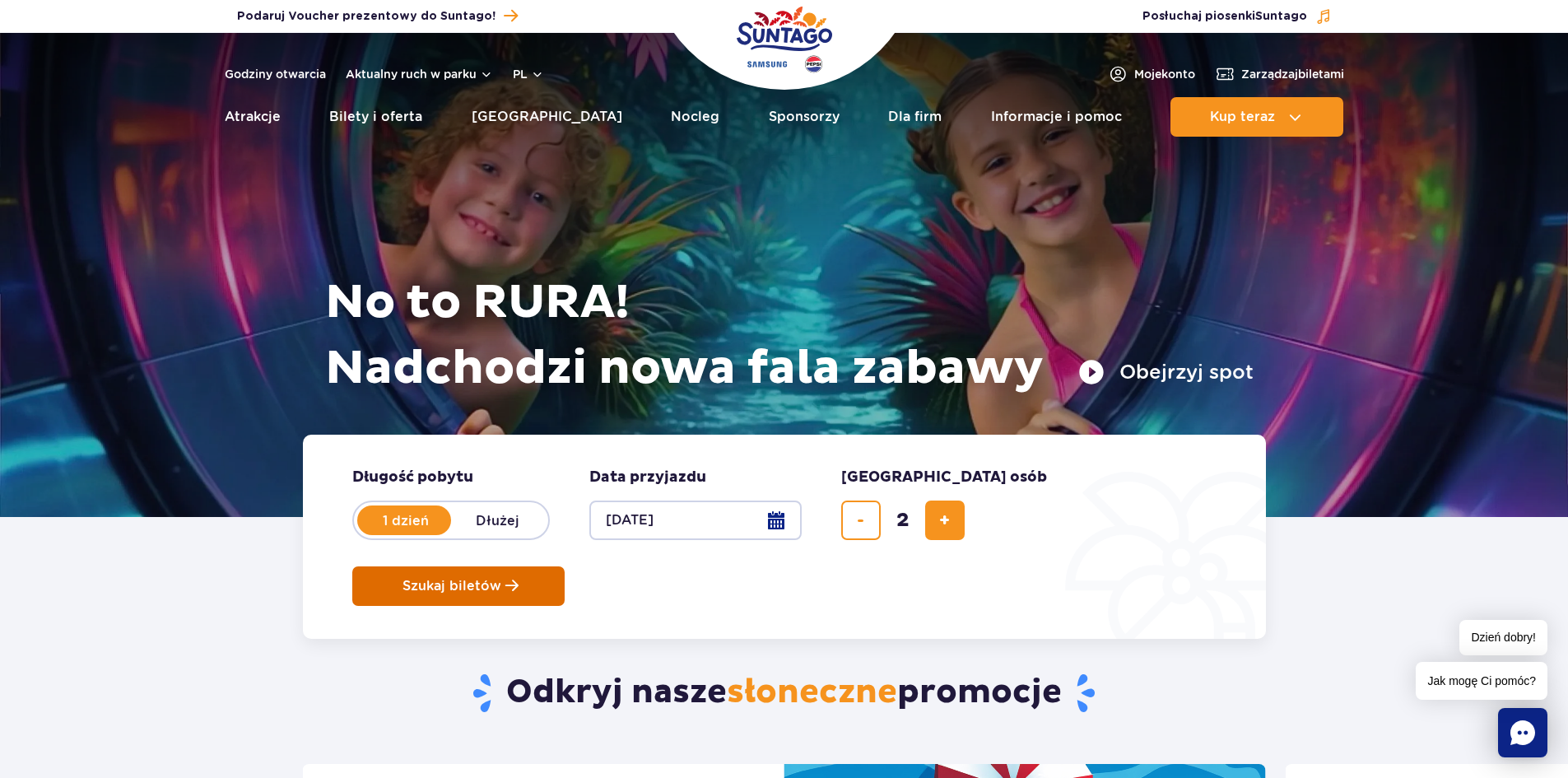
click at [501, 579] on span "Szukaj biletów" at bounding box center [451, 586] width 98 height 15
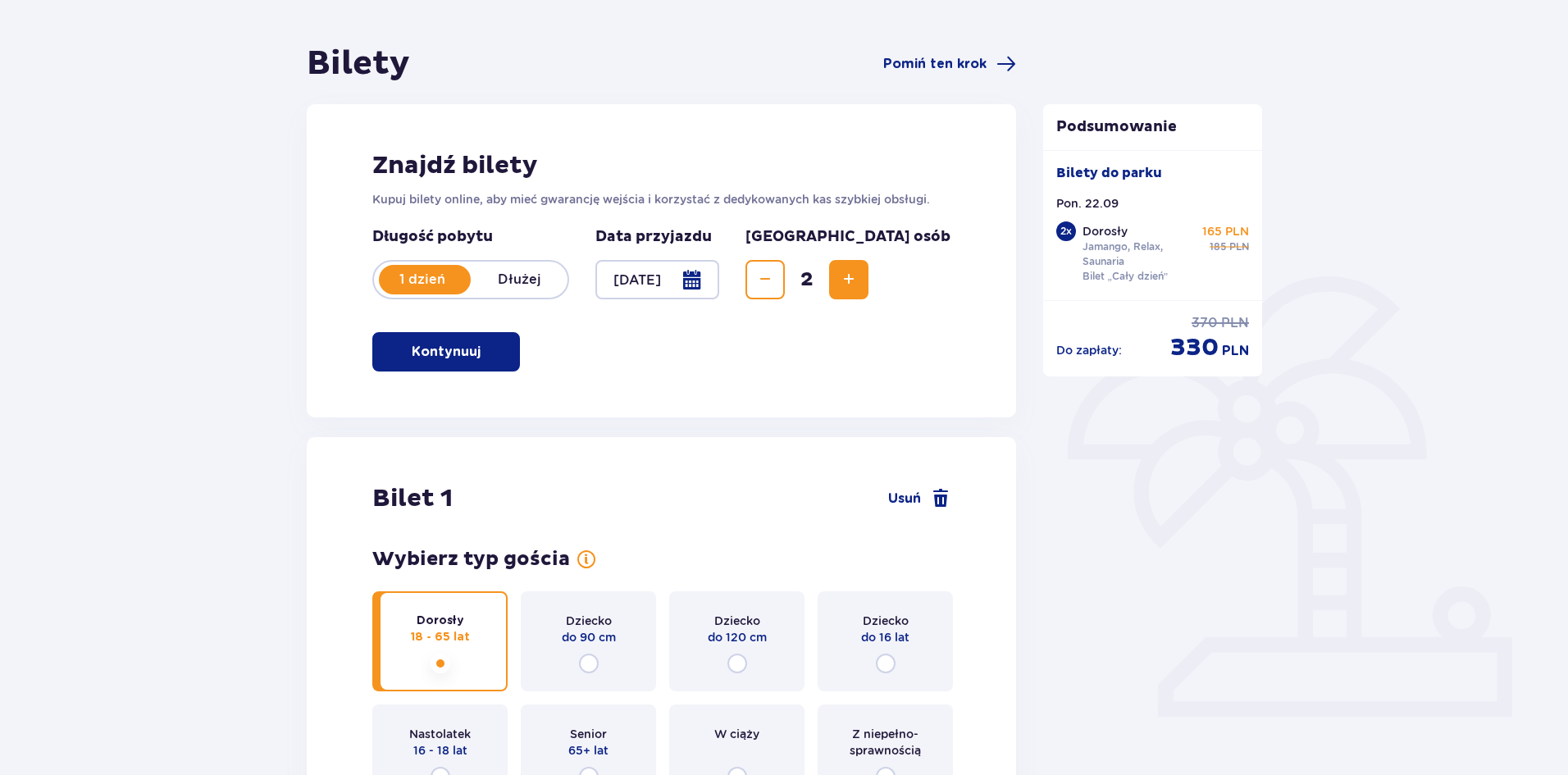
scroll to position [82, 0]
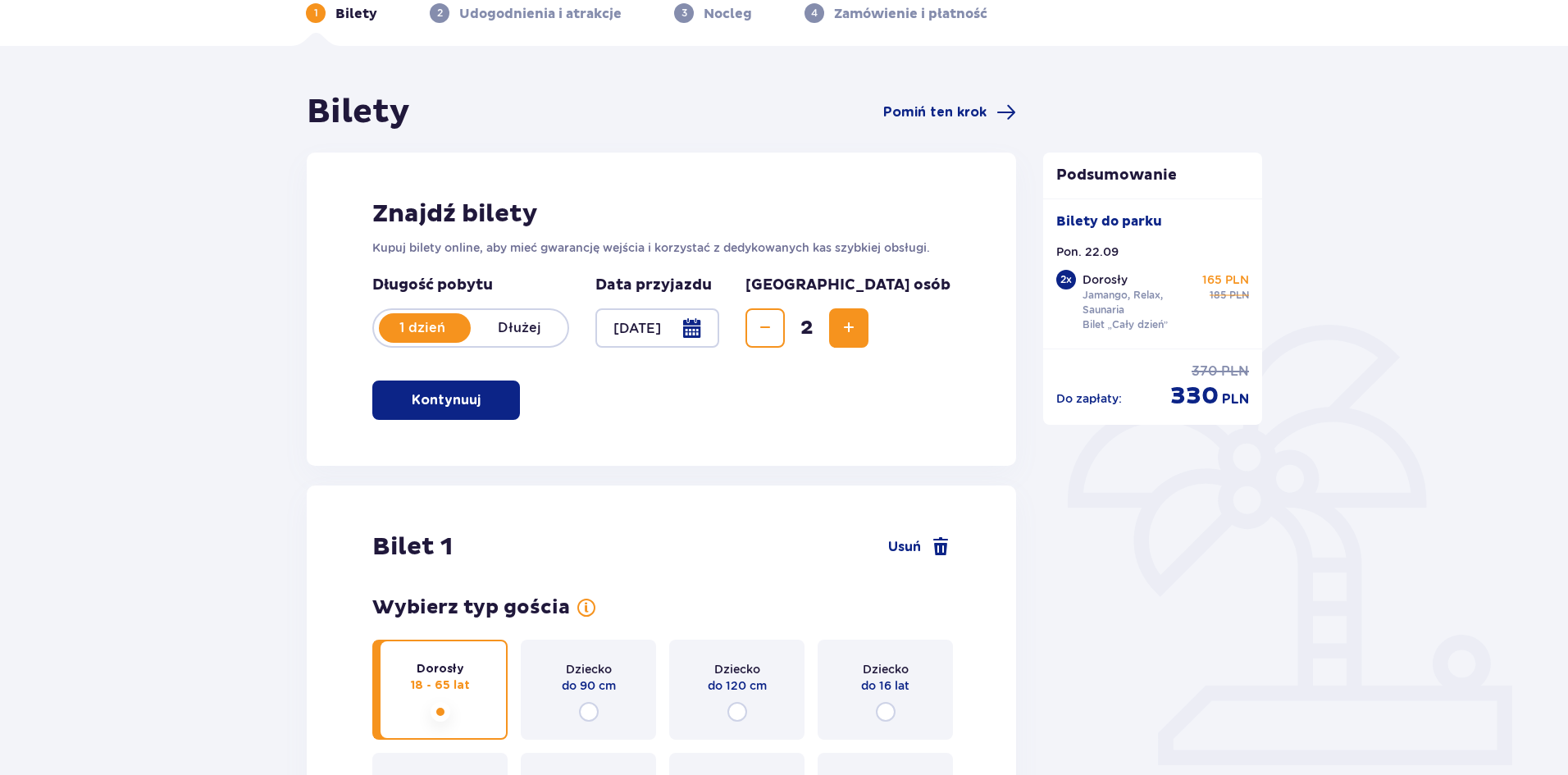
click at [1230, 300] on p "PLN" at bounding box center [1239, 295] width 20 height 15
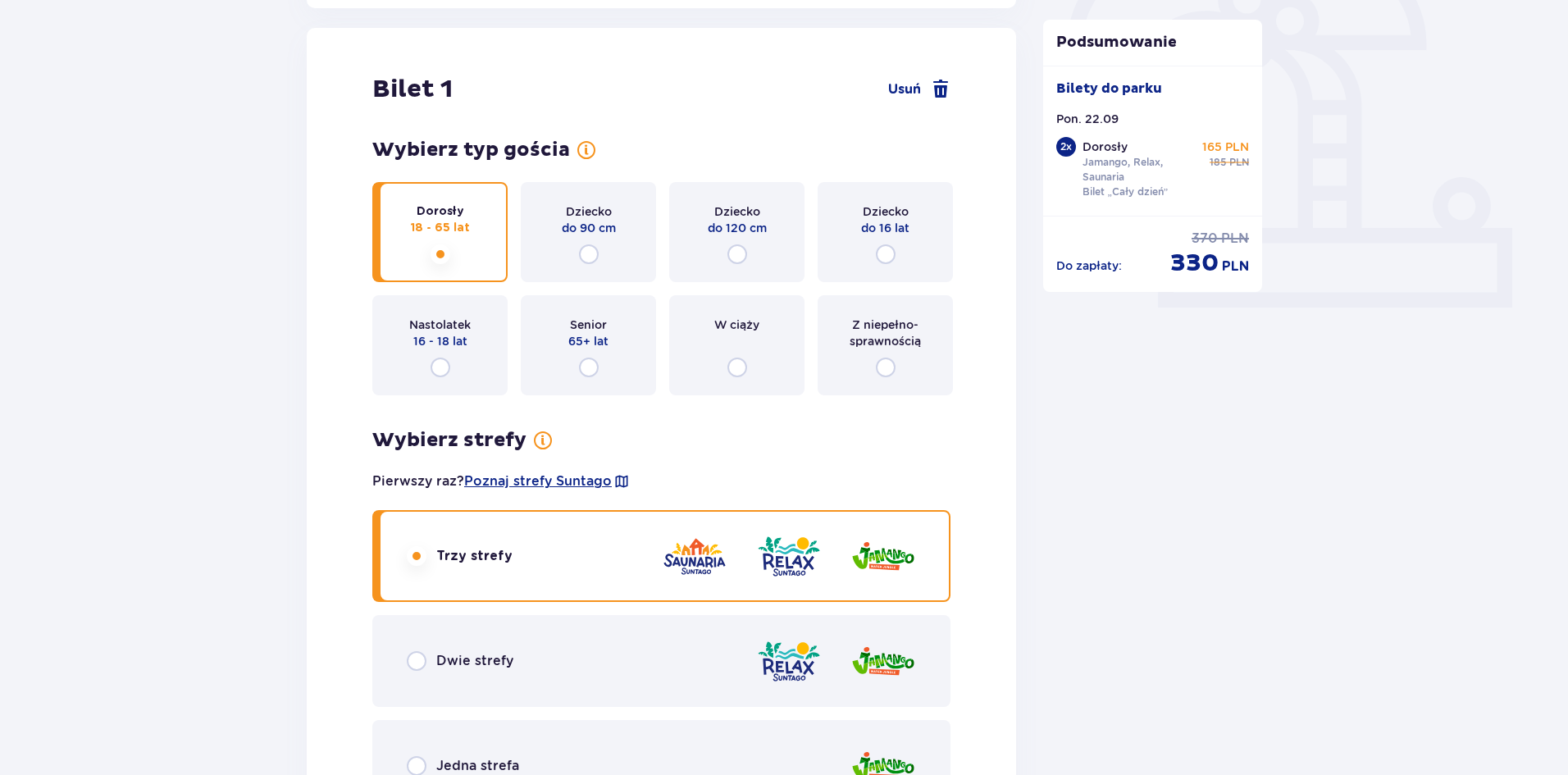
scroll to position [738, 0]
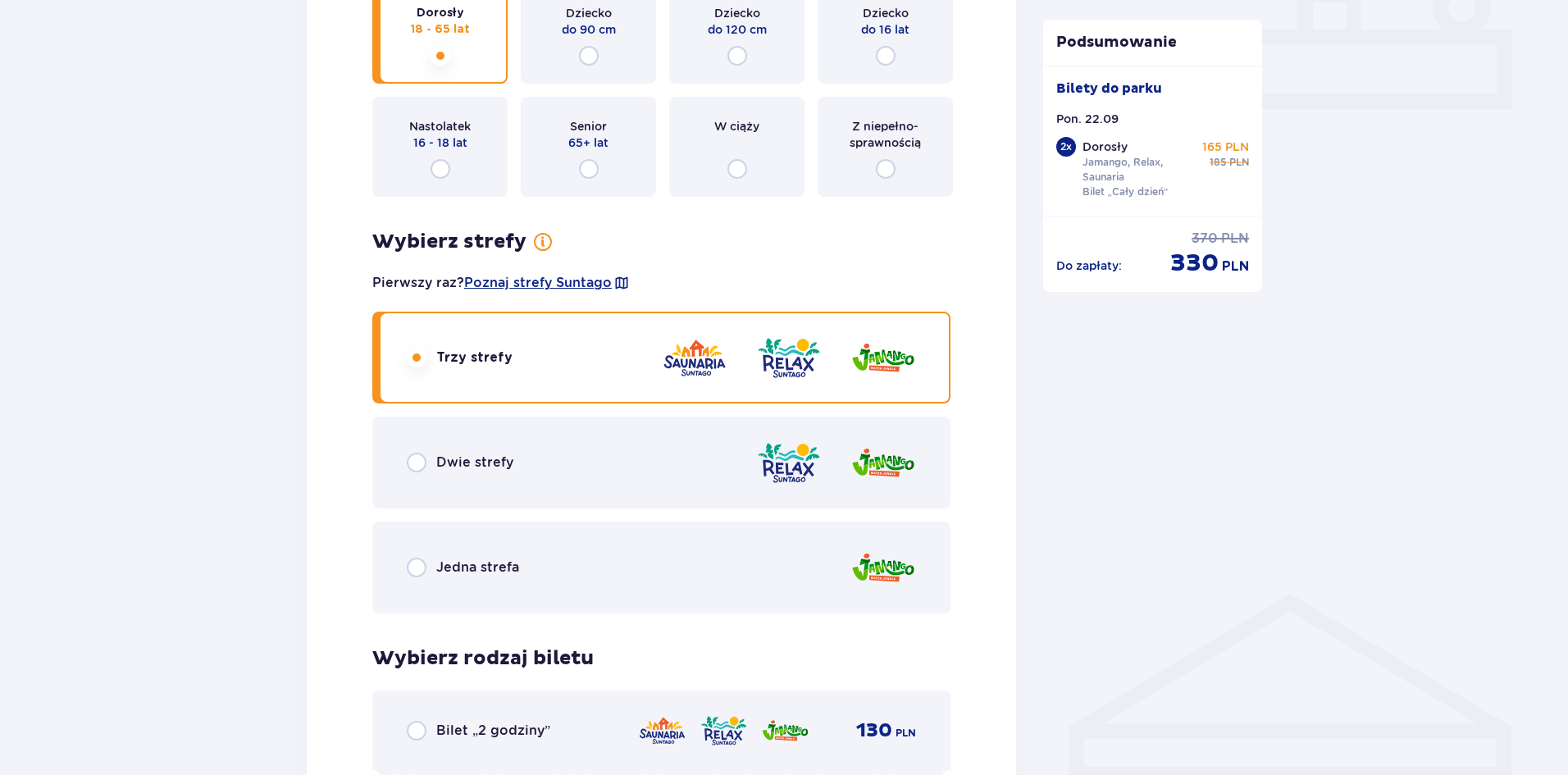
click at [530, 568] on div "Jedna strefa" at bounding box center [661, 567] width 578 height 92
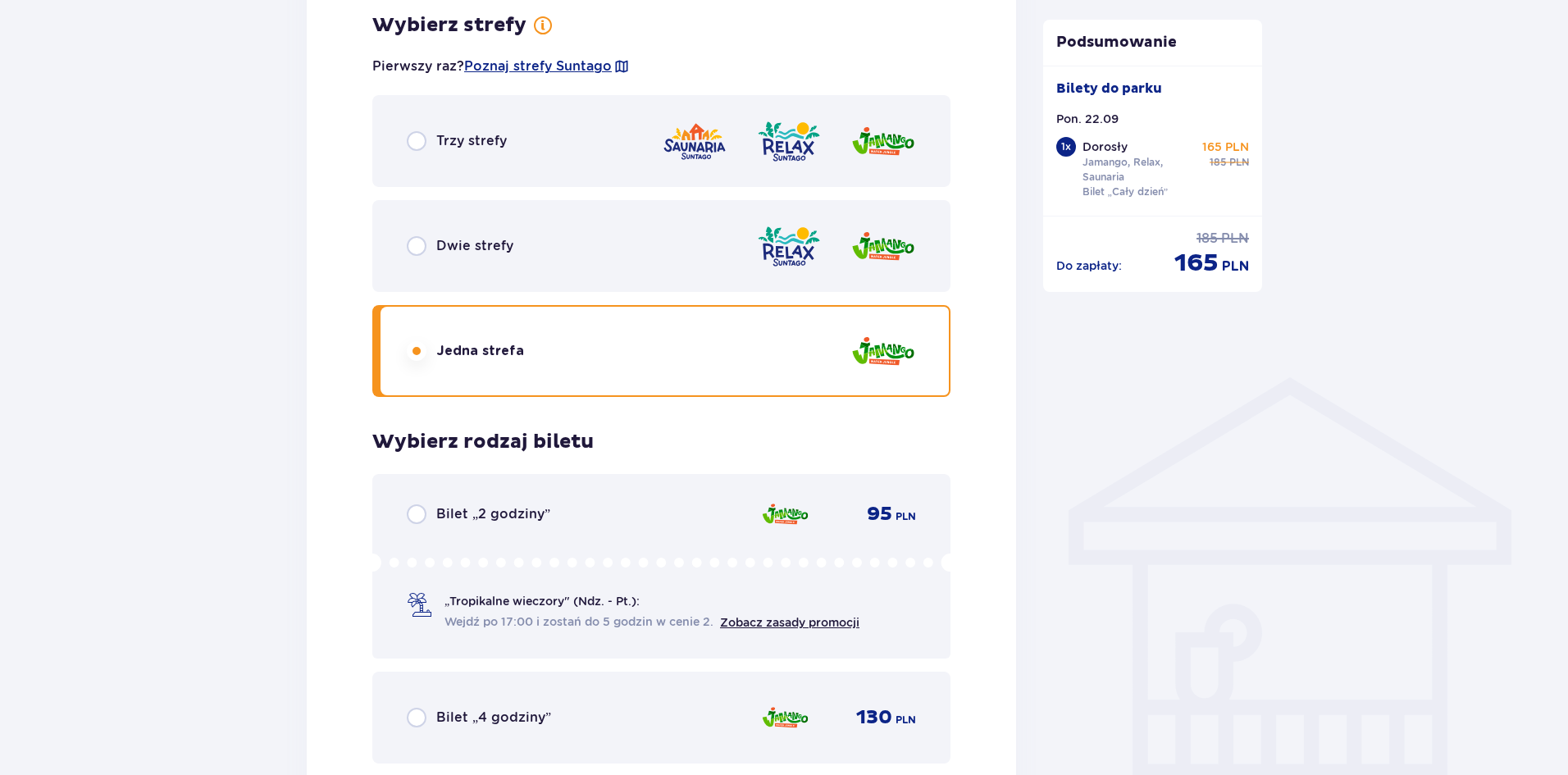
click at [523, 159] on div "Trzy strefy" at bounding box center [661, 141] width 578 height 92
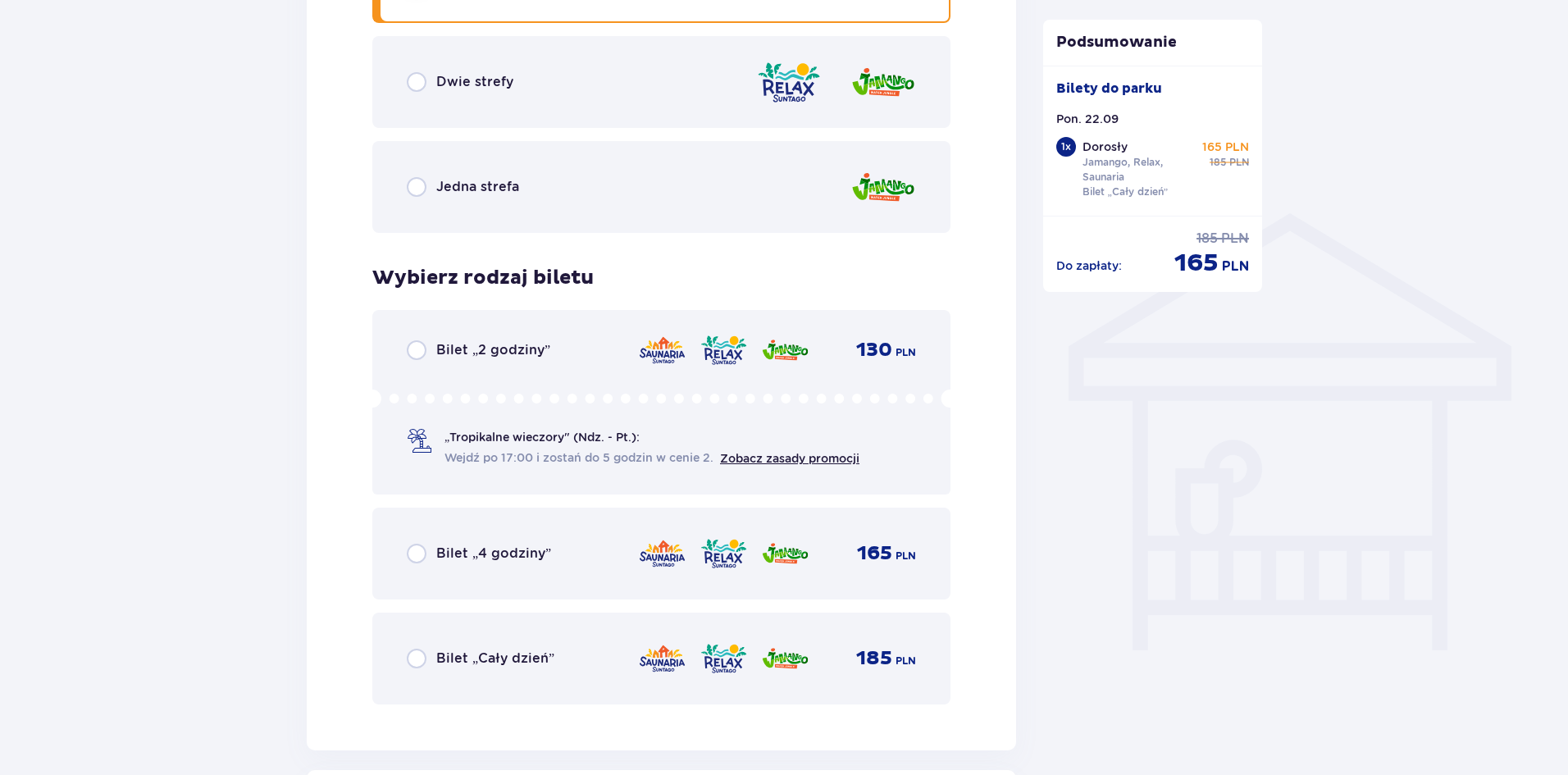
click at [477, 664] on p "Bilet „Cały dzień”" at bounding box center [495, 659] width 118 height 18
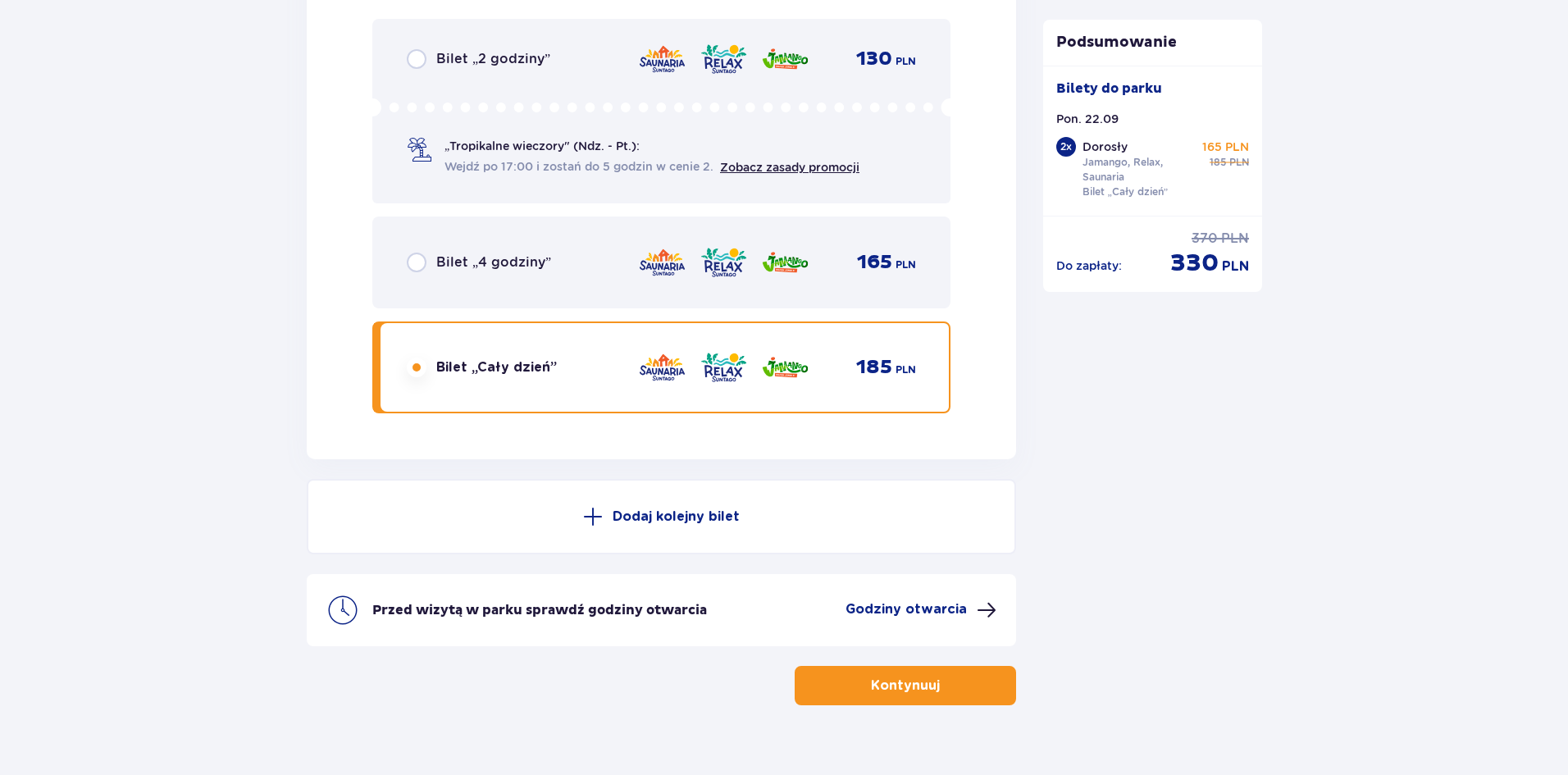
scroll to position [2759, 0]
